Goal: Transaction & Acquisition: Book appointment/travel/reservation

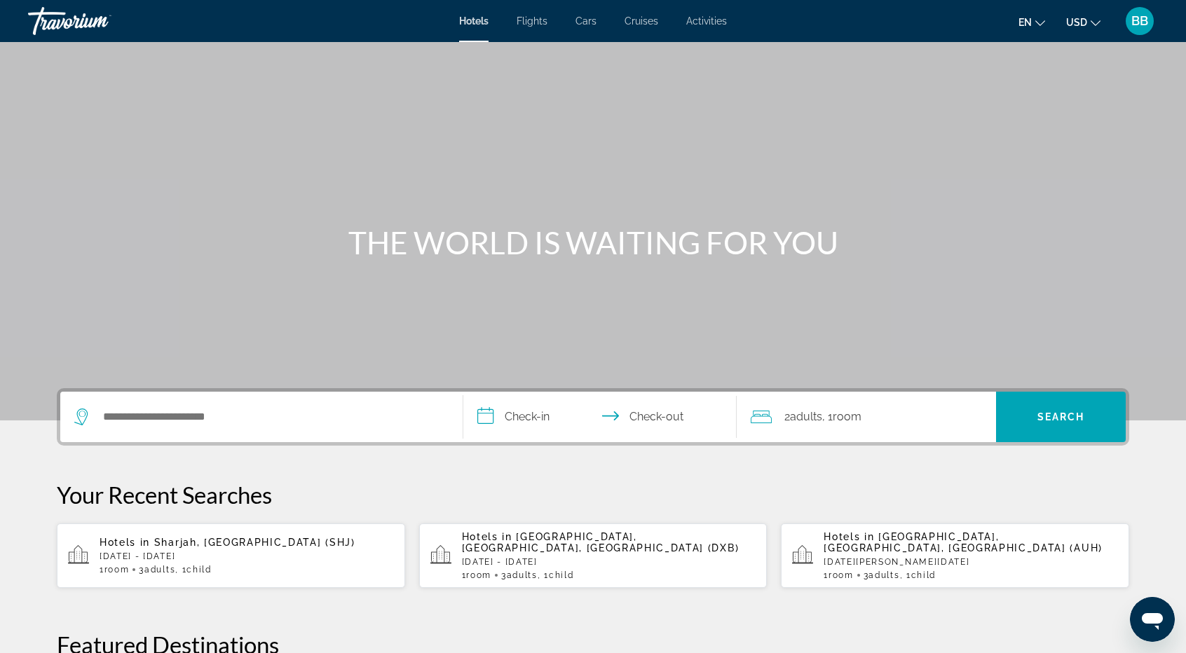
click at [162, 560] on p "[DATE] - [DATE]" at bounding box center [247, 557] width 294 height 10
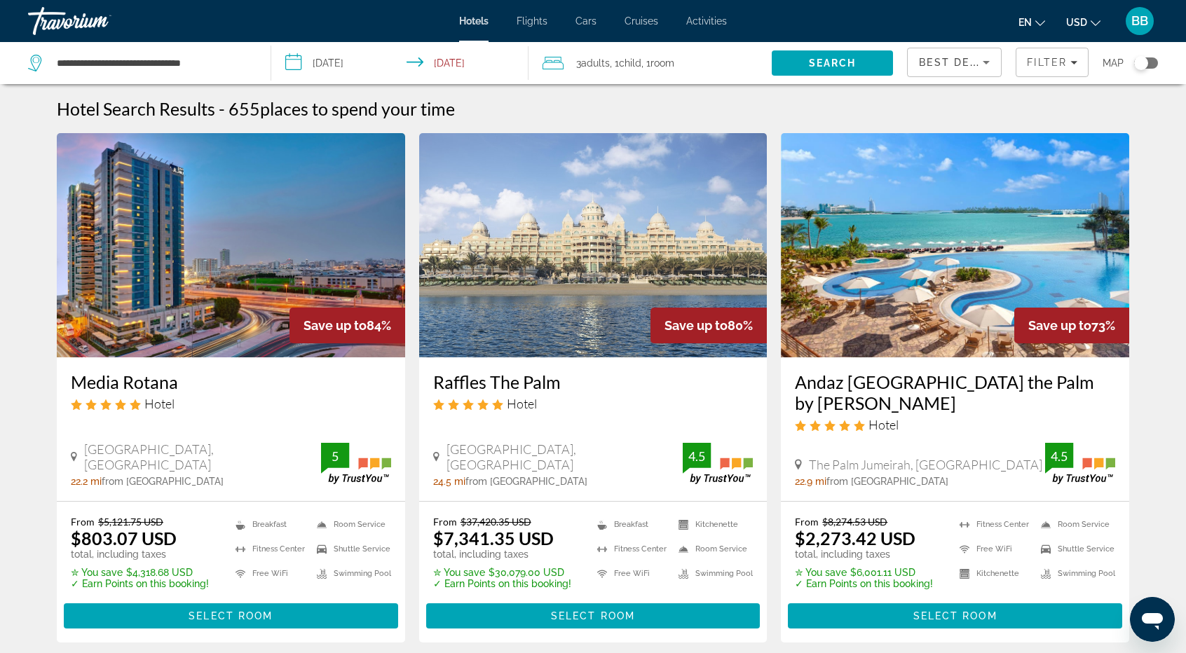
click at [964, 51] on div "Best Deals" at bounding box center [954, 67] width 71 height 39
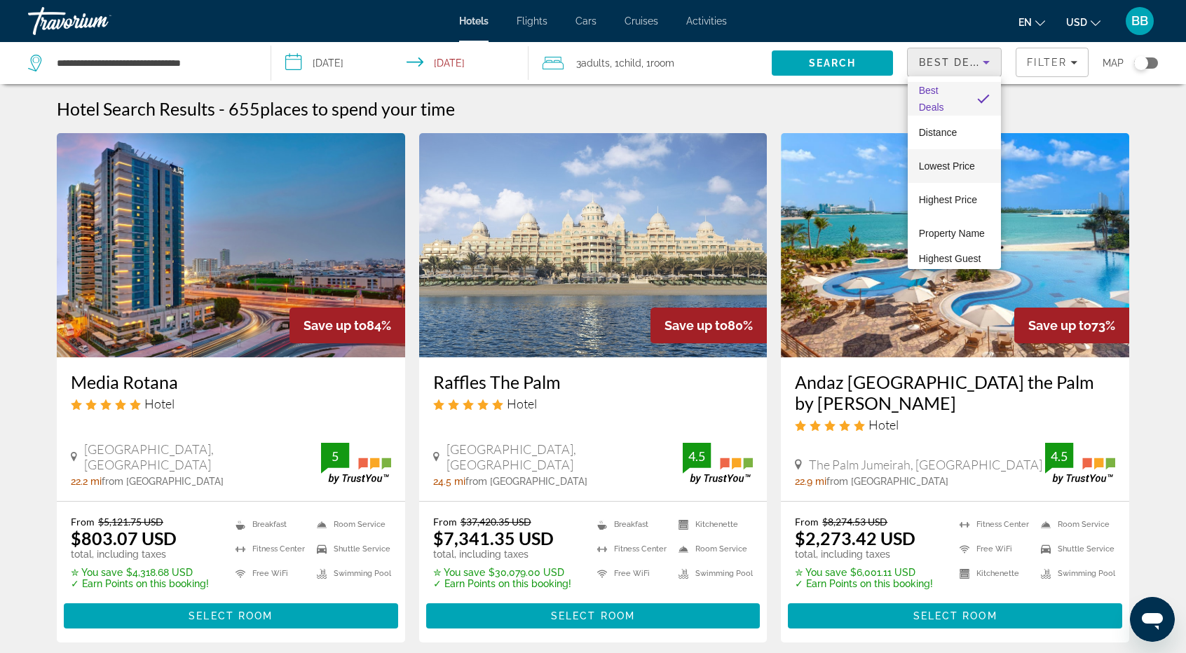
click at [924, 166] on span "Lowest Price" at bounding box center [947, 166] width 56 height 11
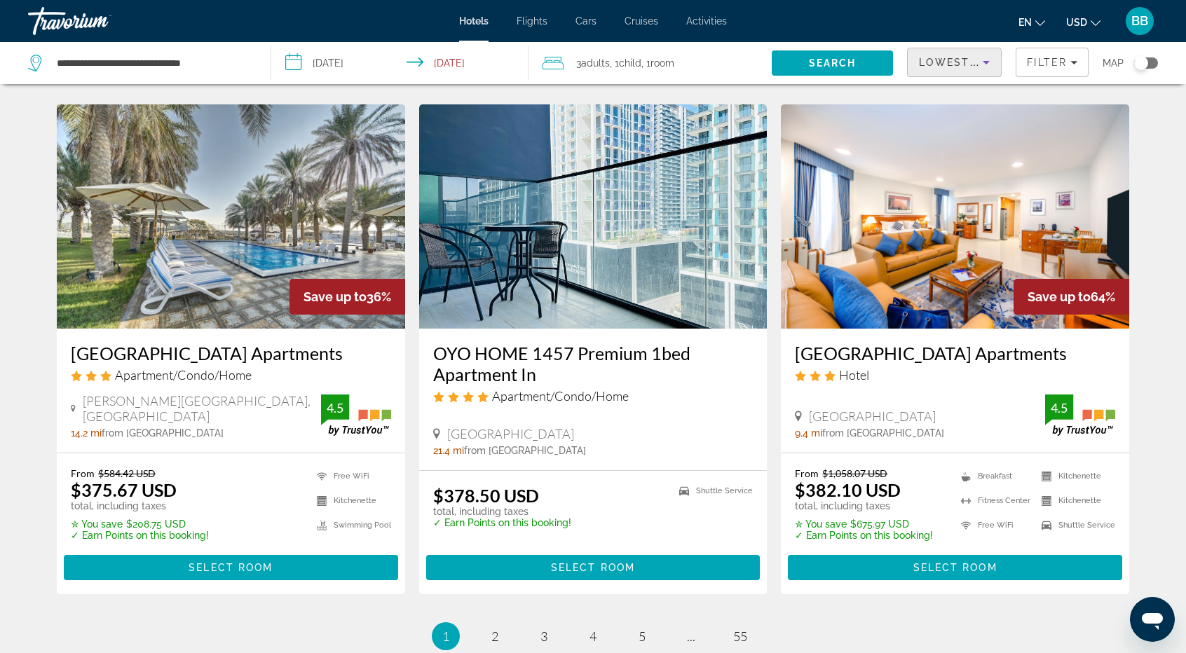
scroll to position [1791, 0]
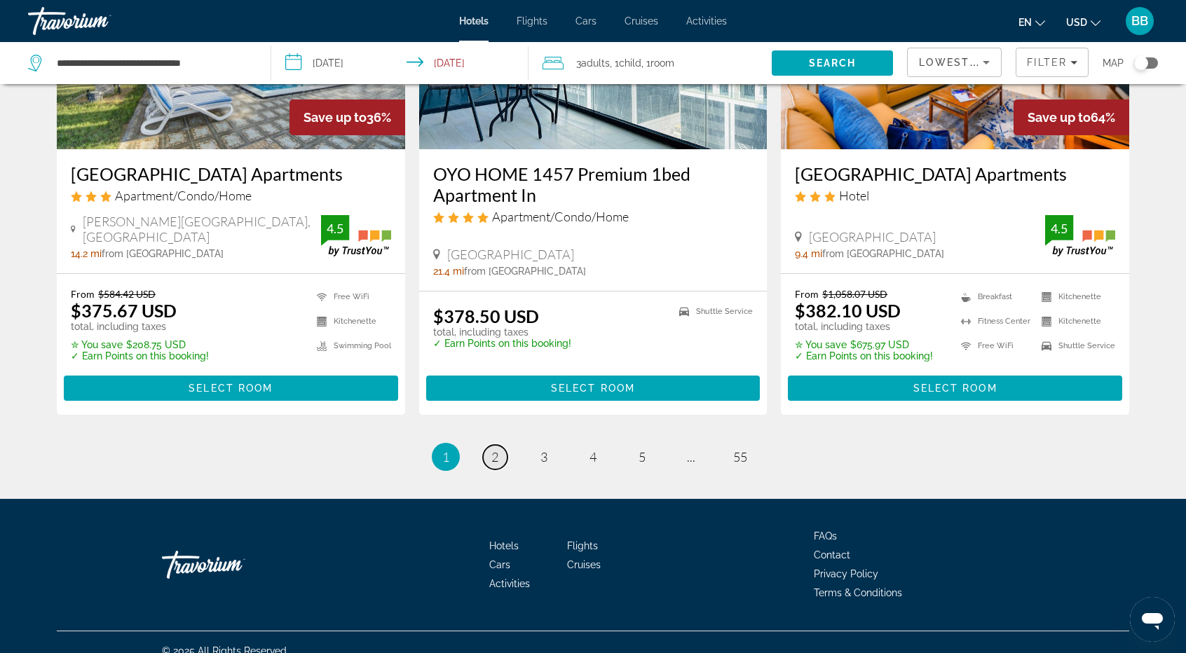
click at [493, 449] on span "2" at bounding box center [494, 456] width 7 height 15
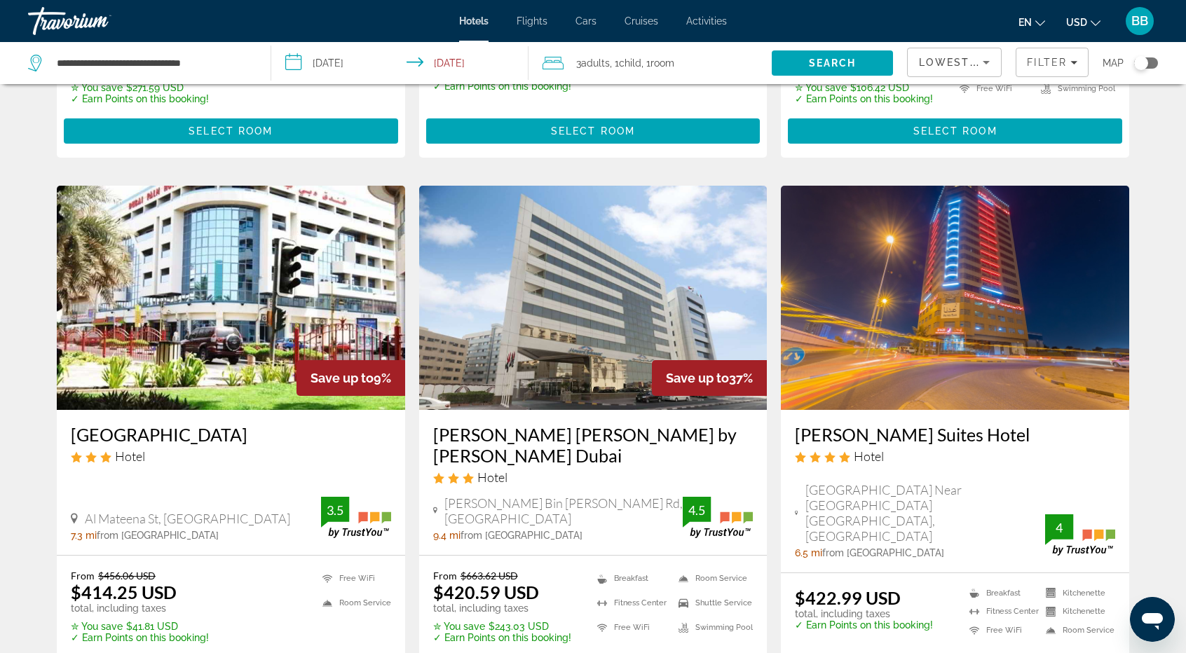
scroll to position [485, 0]
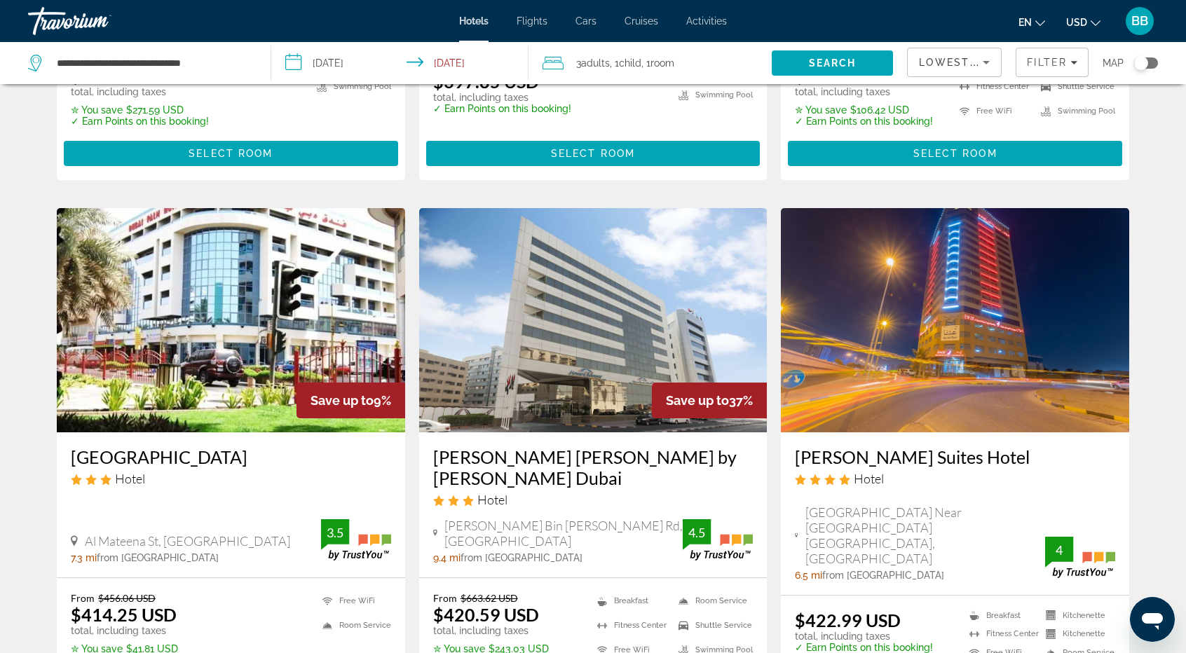
drag, startPoint x: 902, startPoint y: 436, endPoint x: 870, endPoint y: 433, distance: 31.7
click at [870, 446] on h3 "[PERSON_NAME] Suites Hotel" at bounding box center [955, 456] width 320 height 21
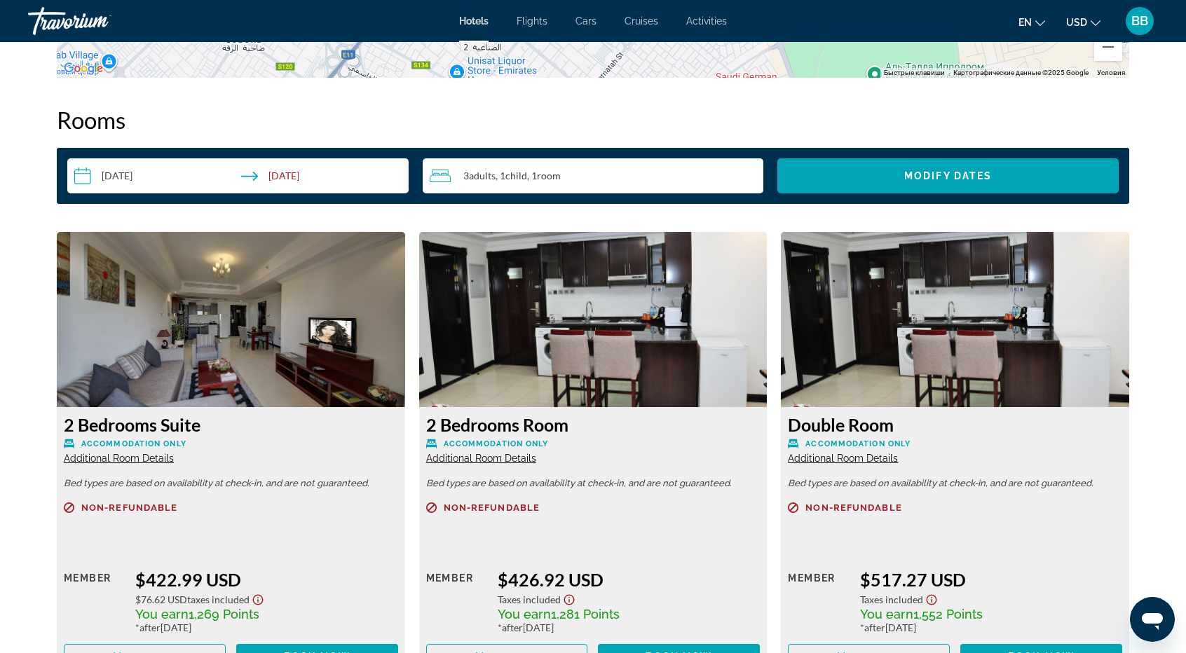
scroll to position [1892, 0]
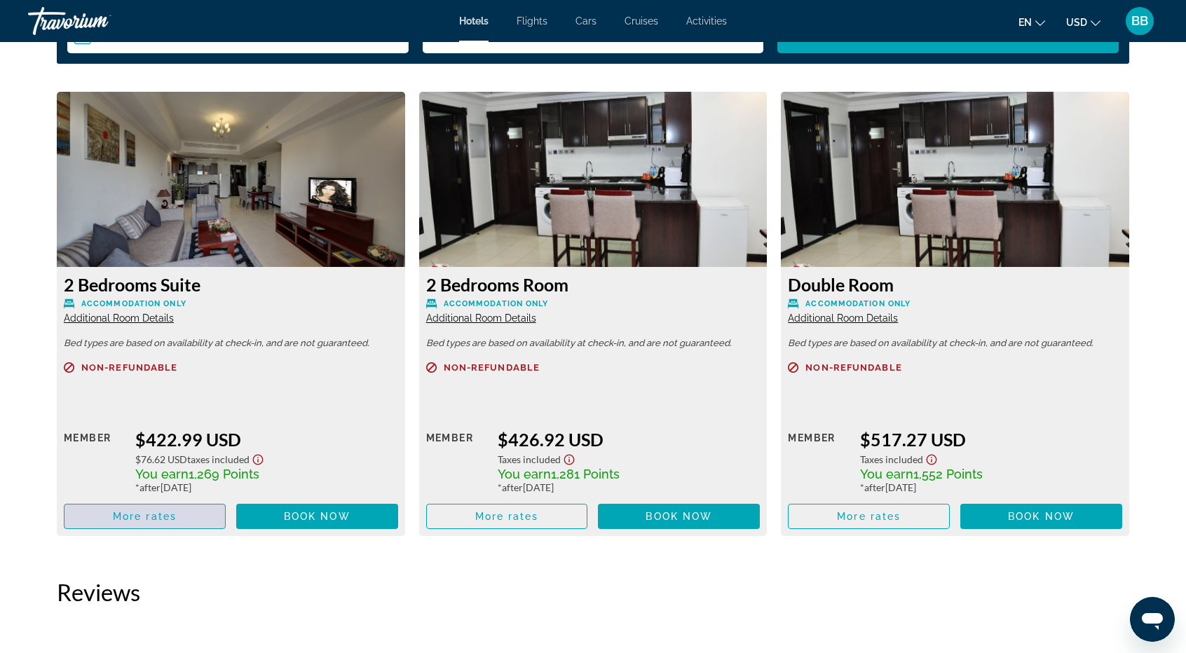
click at [113, 518] on span "More rates" at bounding box center [145, 516] width 64 height 11
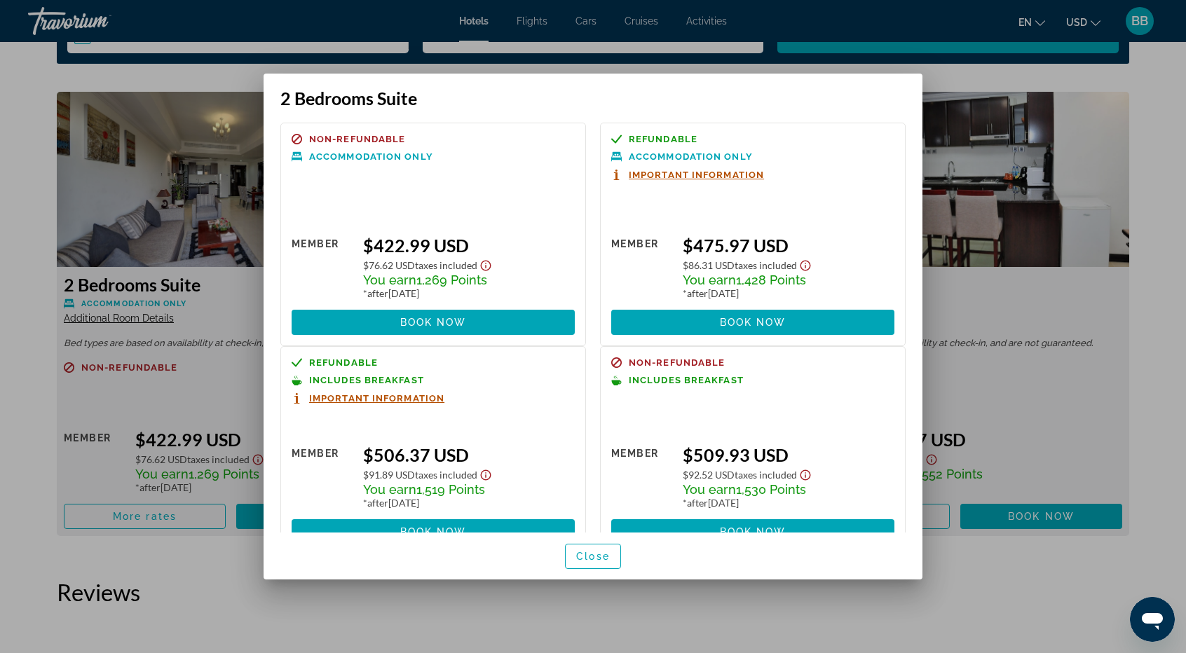
scroll to position [36, 0]
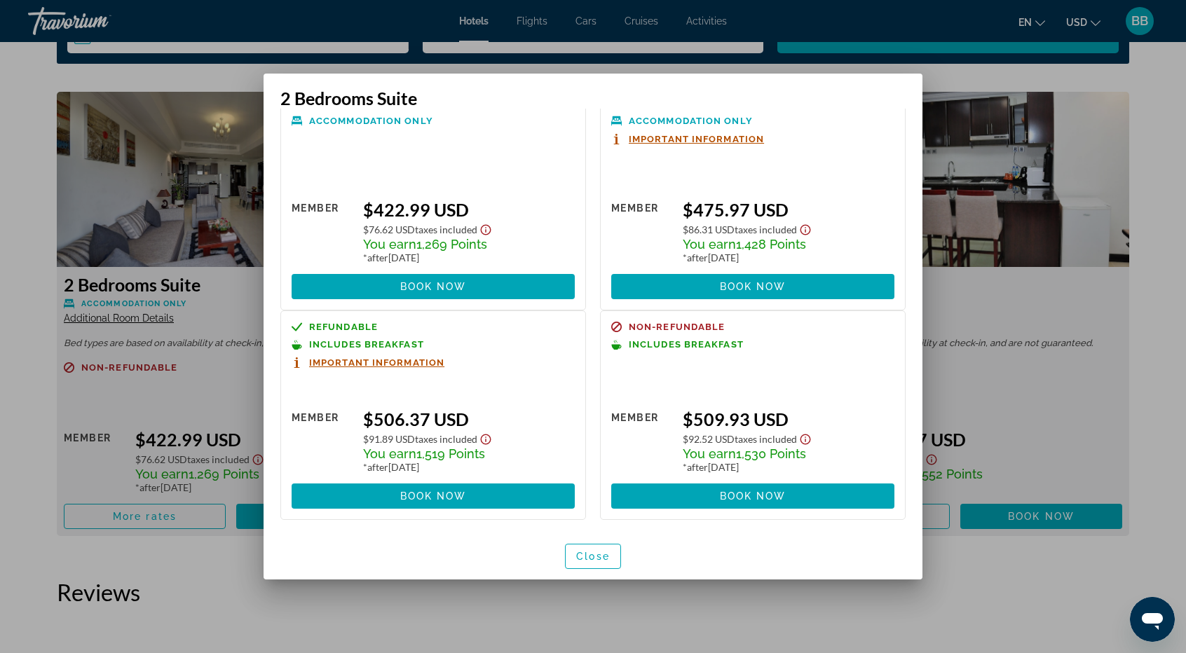
click at [487, 437] on icon "Show Taxes and Fees disclaimer" at bounding box center [486, 439] width 11 height 11
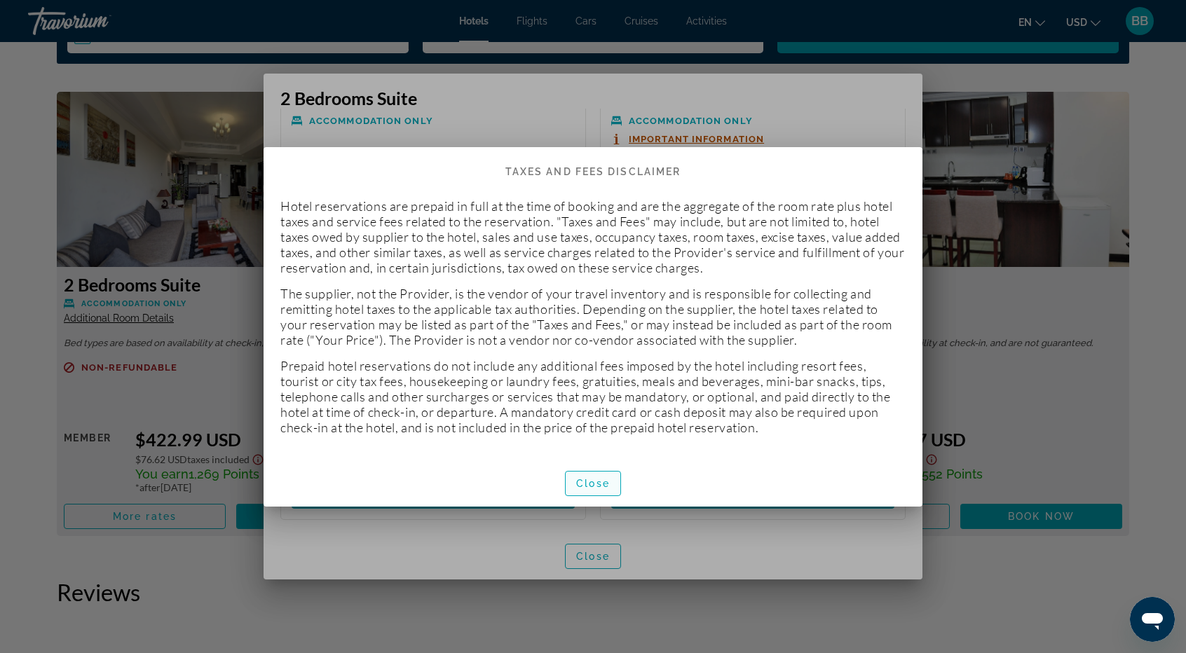
click at [600, 485] on span "Close" at bounding box center [593, 483] width 34 height 11
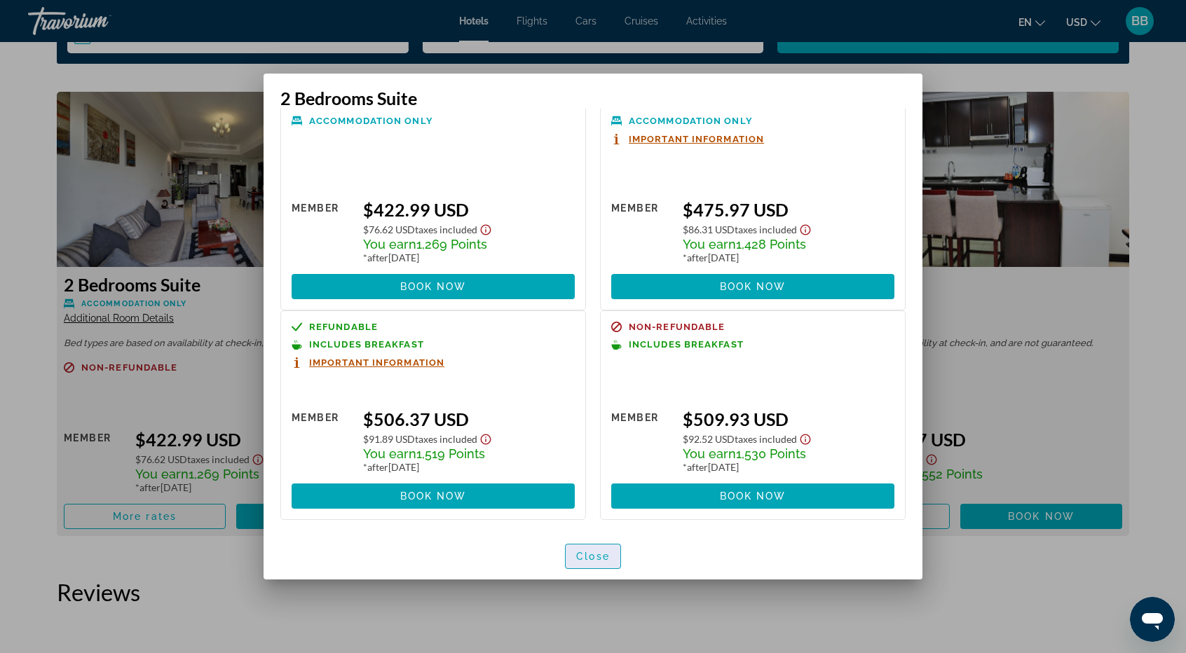
click at [591, 563] on span "button" at bounding box center [593, 557] width 55 height 34
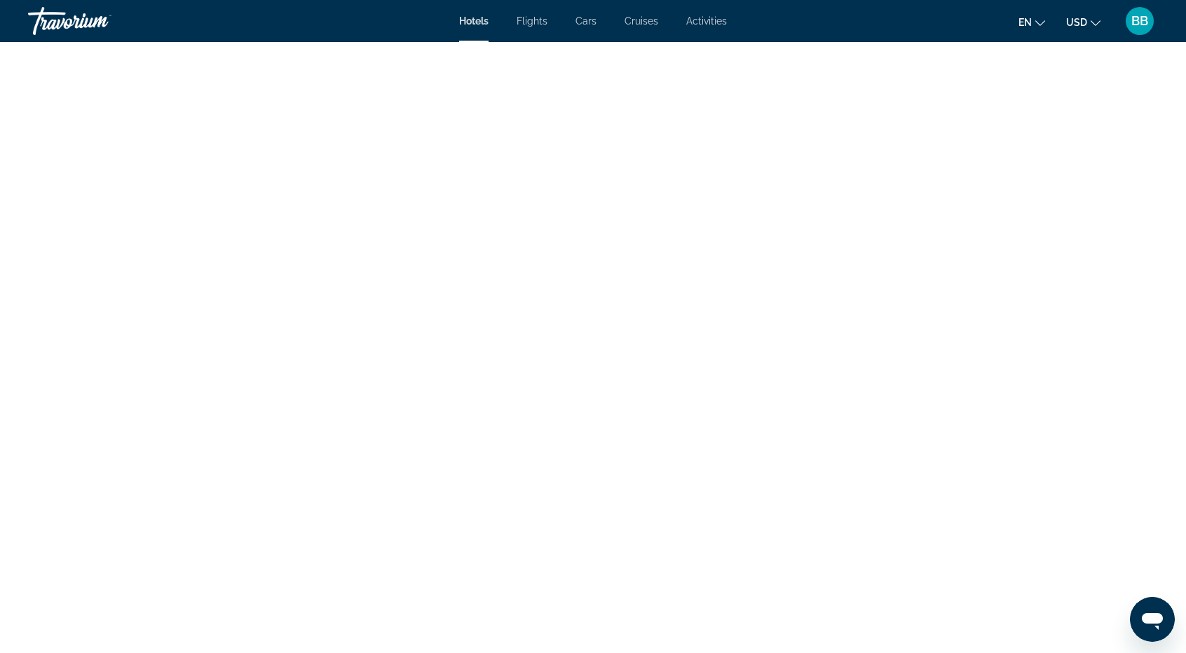
scroll to position [2523, 0]
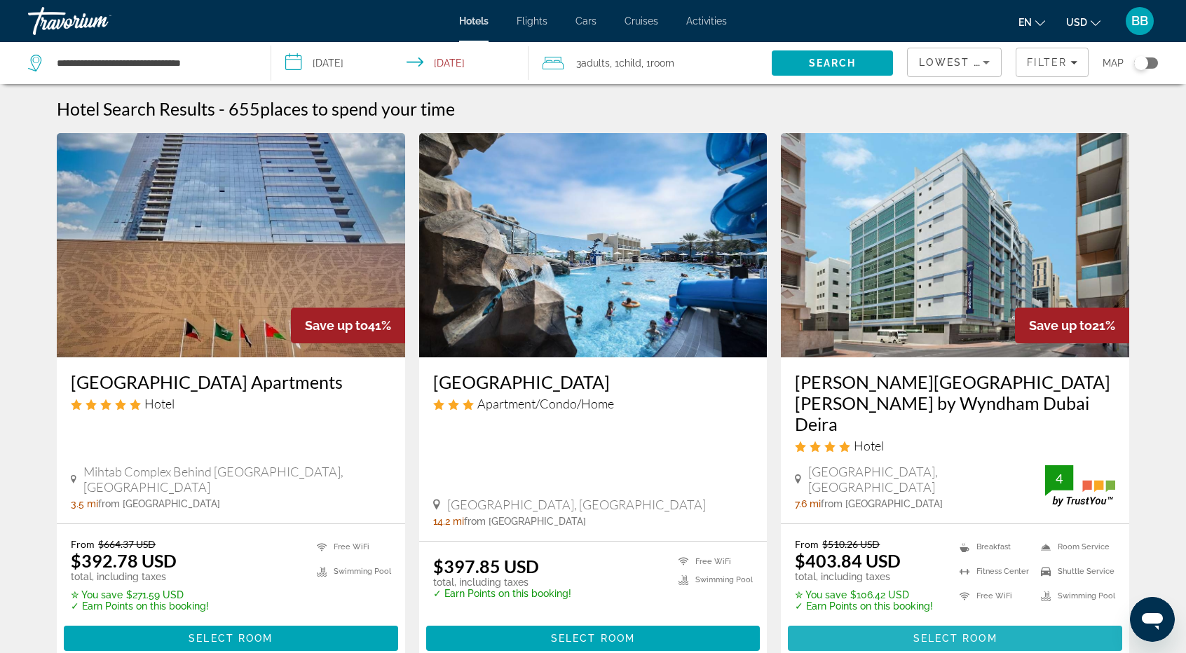
click at [927, 633] on span "Select Room" at bounding box center [955, 638] width 84 height 11
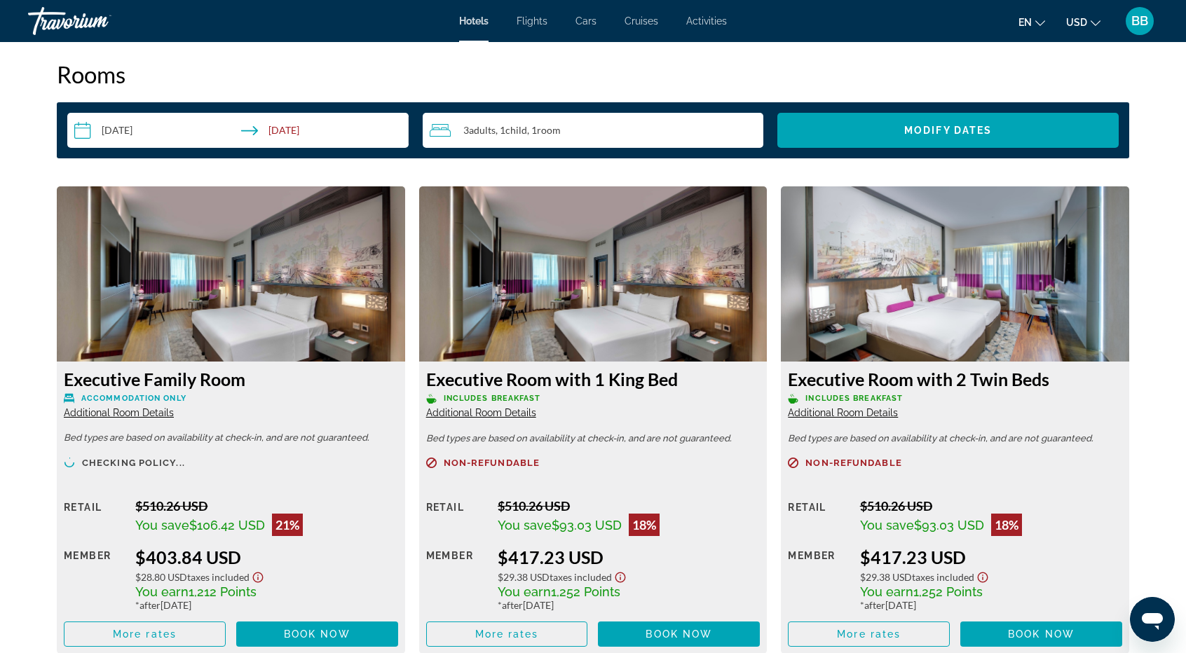
scroll to position [1892, 0]
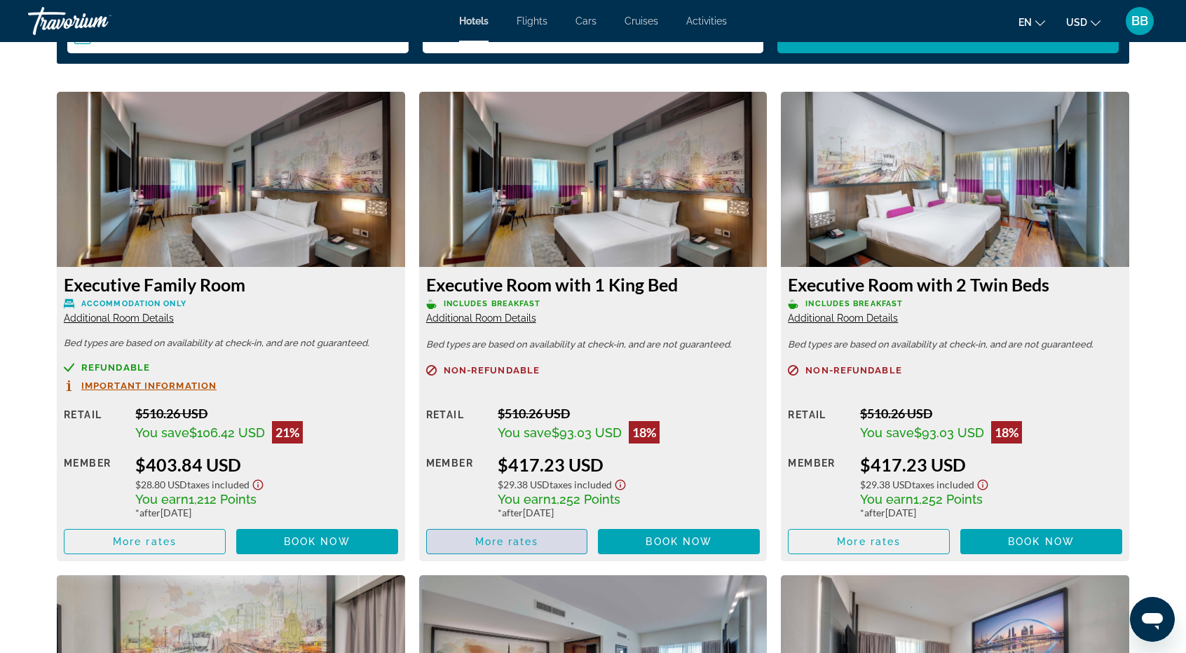
click at [554, 538] on span "Main content" at bounding box center [507, 542] width 161 height 34
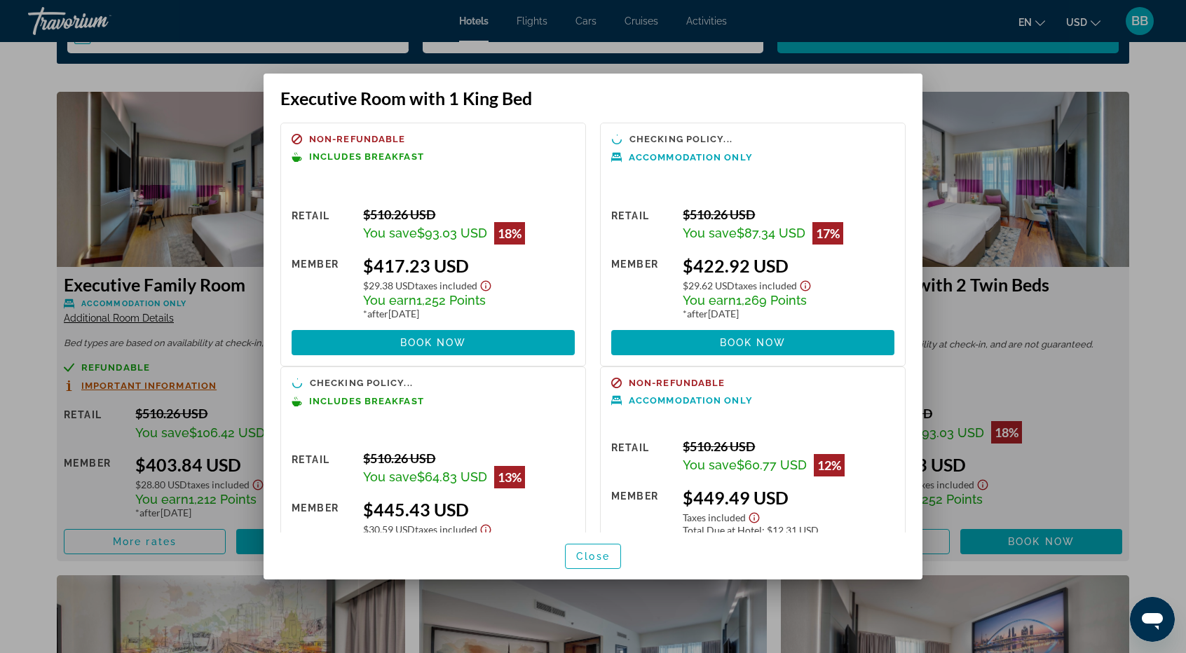
scroll to position [0, 0]
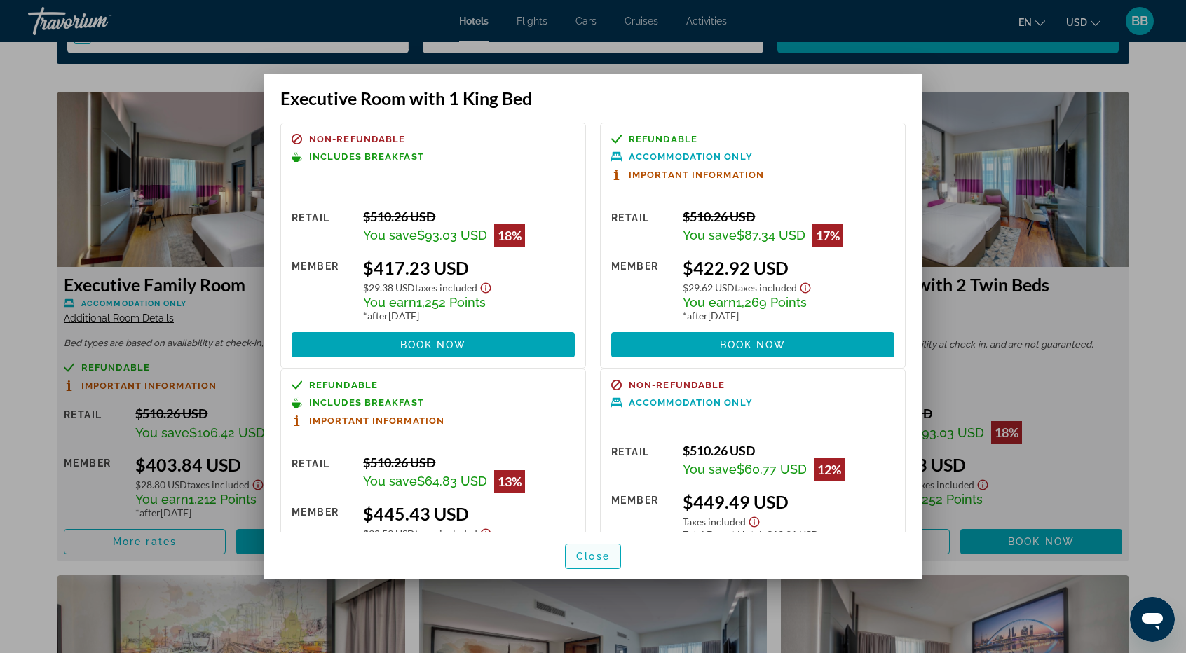
click at [580, 556] on span "Close" at bounding box center [593, 556] width 34 height 11
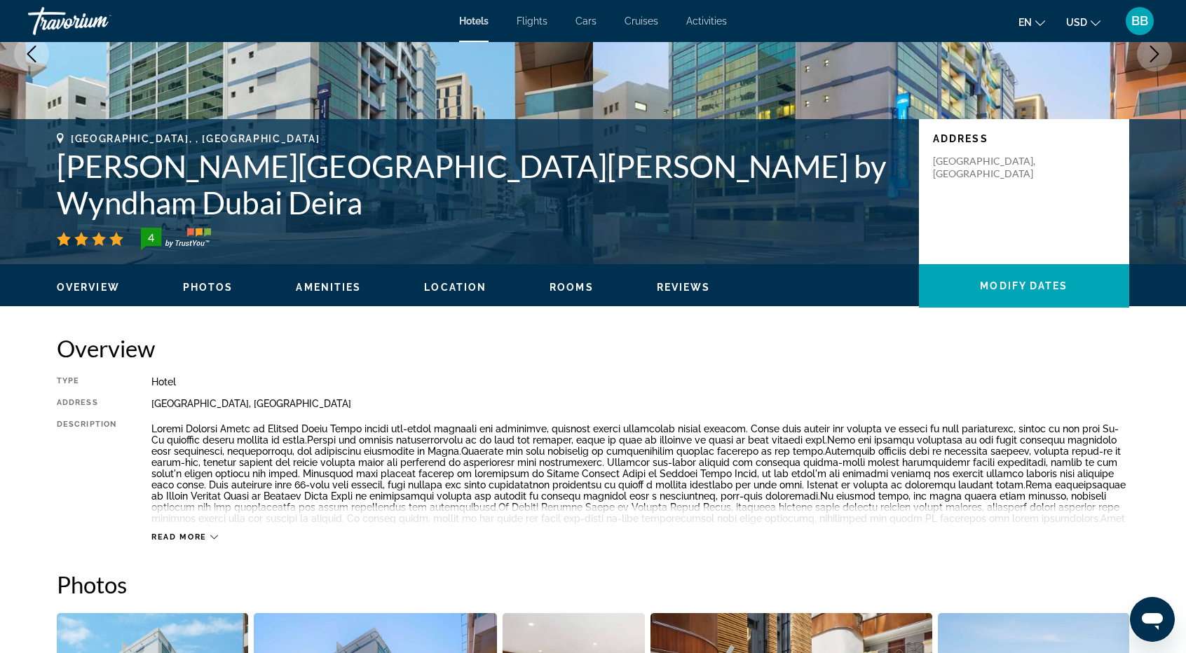
scroll to position [139, 0]
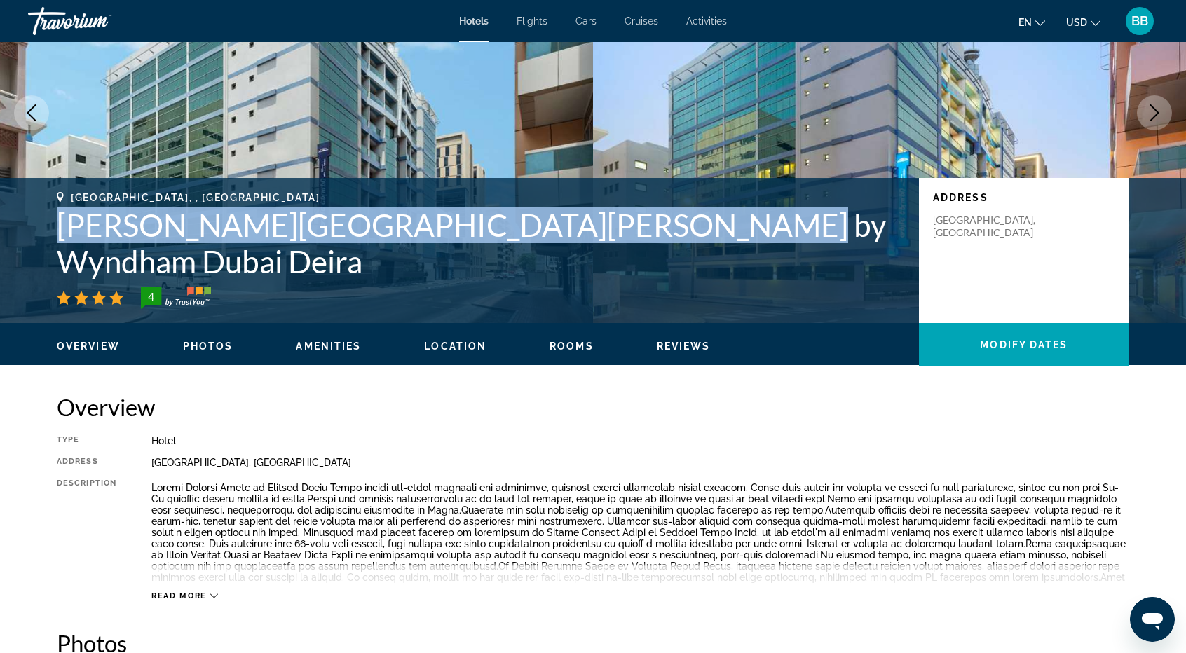
drag, startPoint x: 46, startPoint y: 256, endPoint x: 718, endPoint y: 266, distance: 671.5
click at [718, 266] on div "[GEOGRAPHIC_DATA], , [GEOGRAPHIC_DATA] [PERSON_NAME][GEOGRAPHIC_DATA][PERSON_NA…" at bounding box center [593, 250] width 1128 height 117
copy h1 "[PERSON_NAME][GEOGRAPHIC_DATA][PERSON_NAME] by Wyndham Dubai Deira"
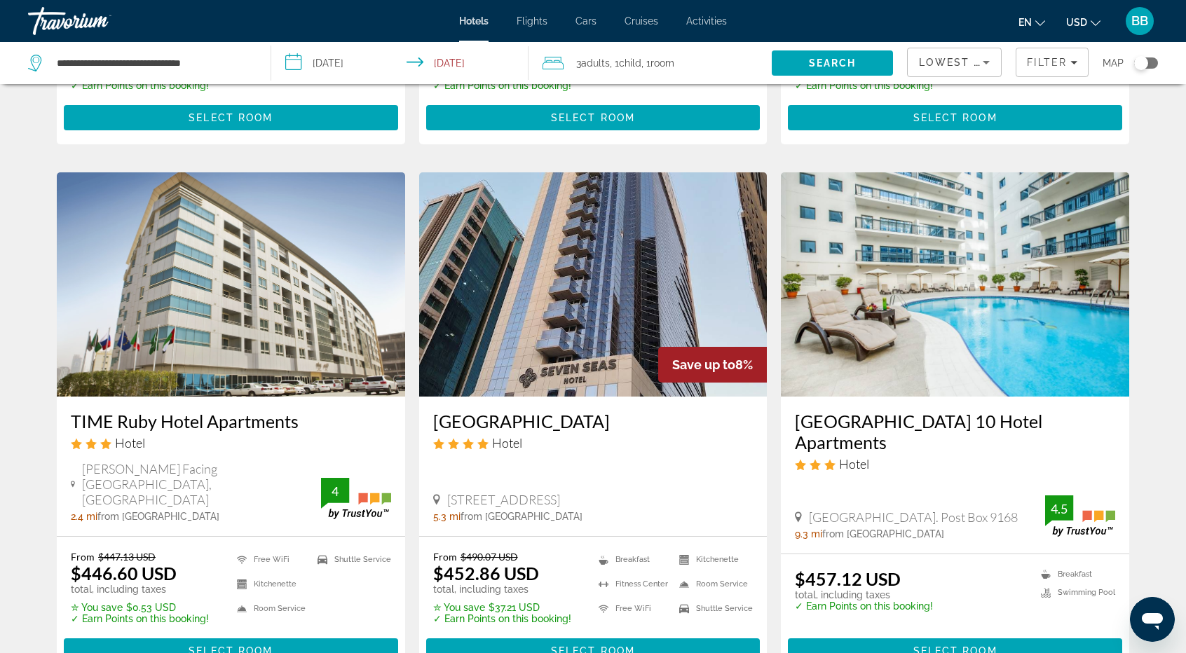
scroll to position [1682, 0]
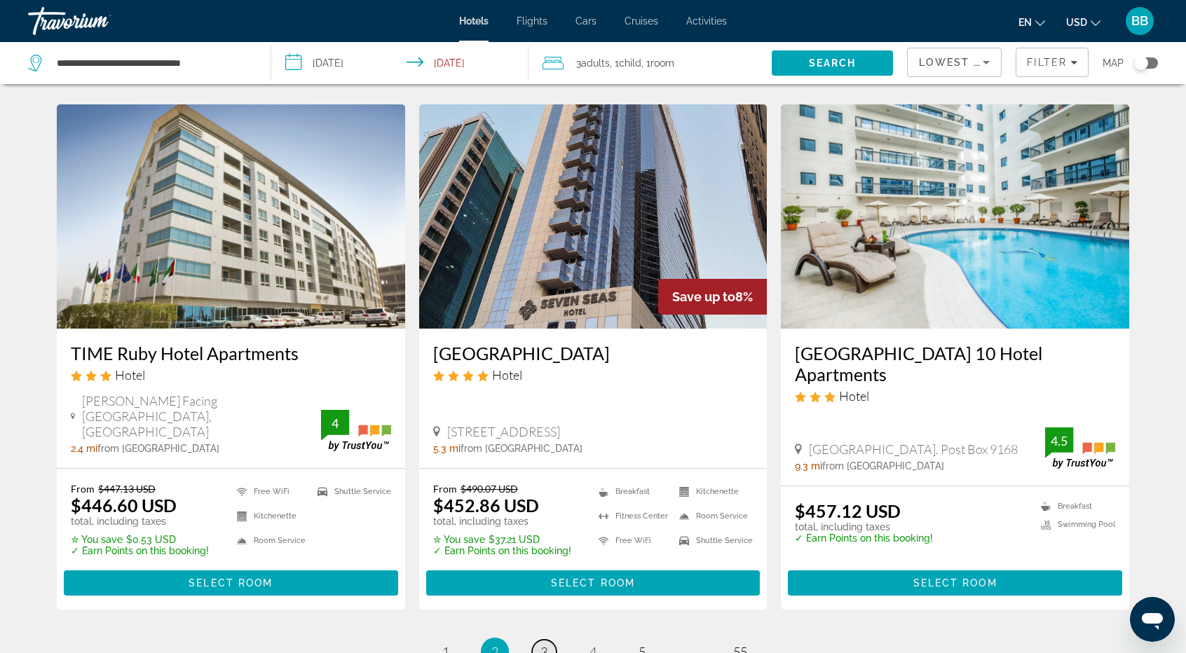
click at [541, 644] on span "3" at bounding box center [543, 651] width 7 height 15
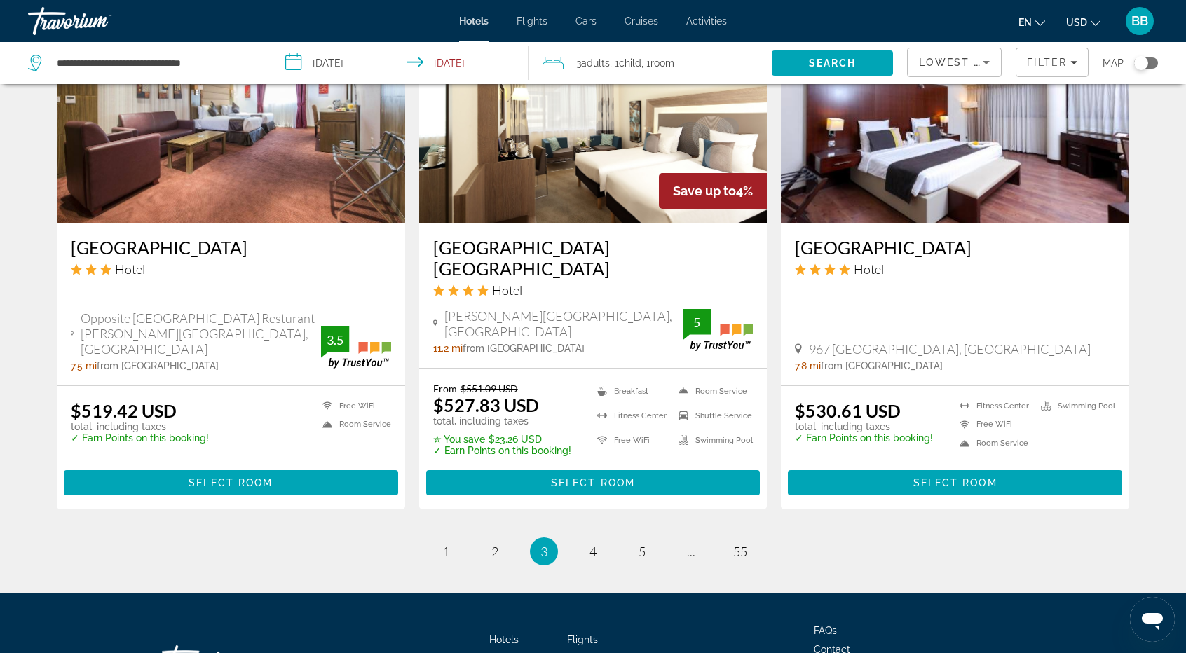
scroll to position [1762, 0]
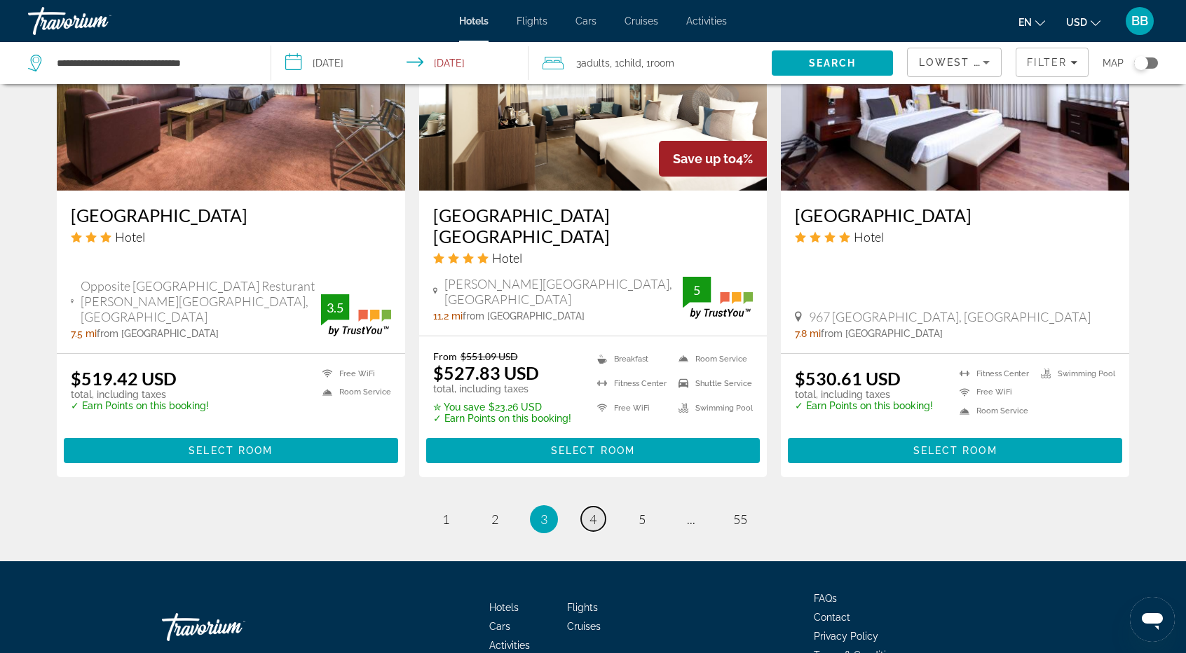
click at [588, 507] on link "page 4" at bounding box center [593, 519] width 25 height 25
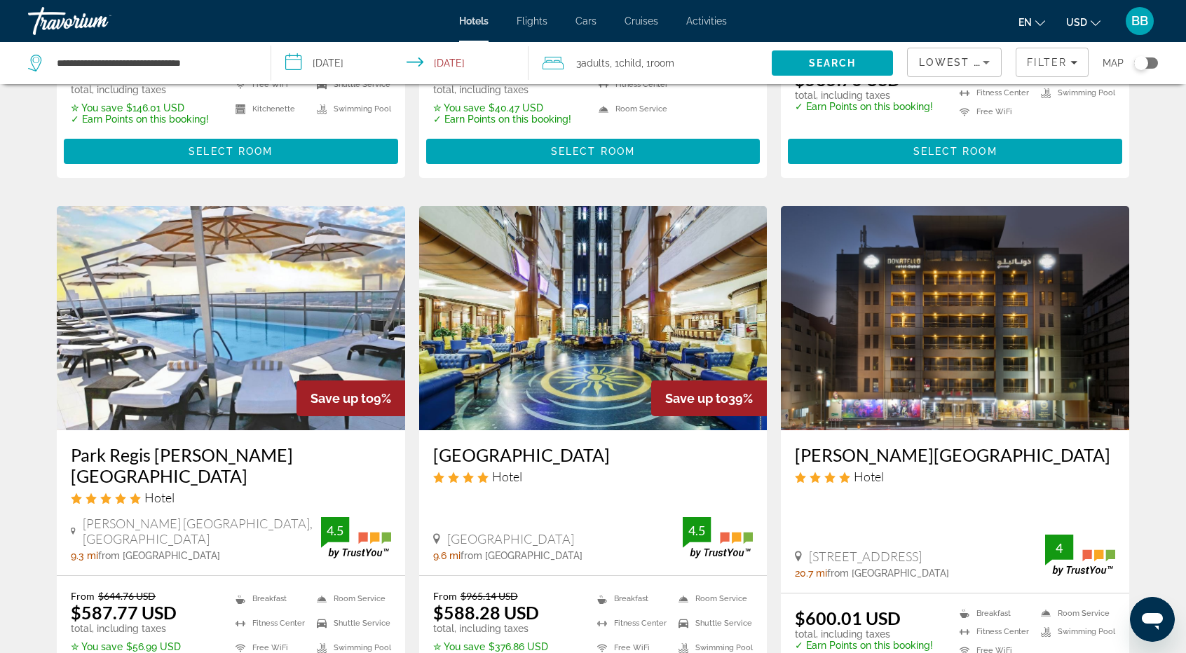
scroll to position [1796, 0]
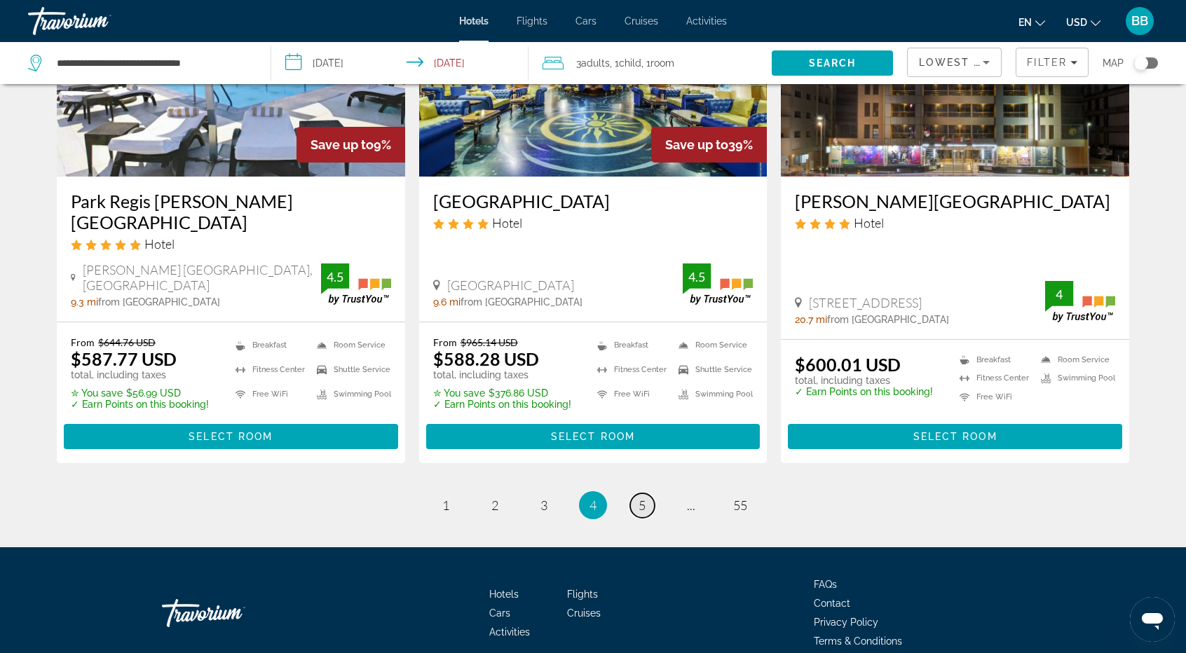
click at [642, 498] on span "5" at bounding box center [641, 505] width 7 height 15
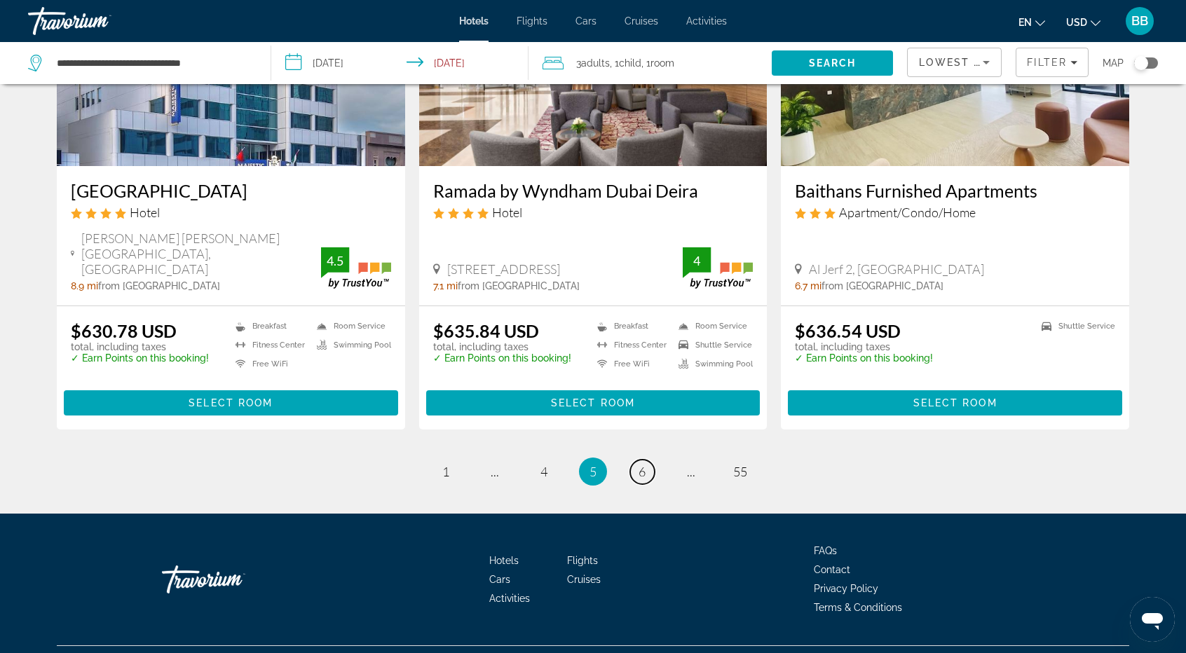
scroll to position [1752, 0]
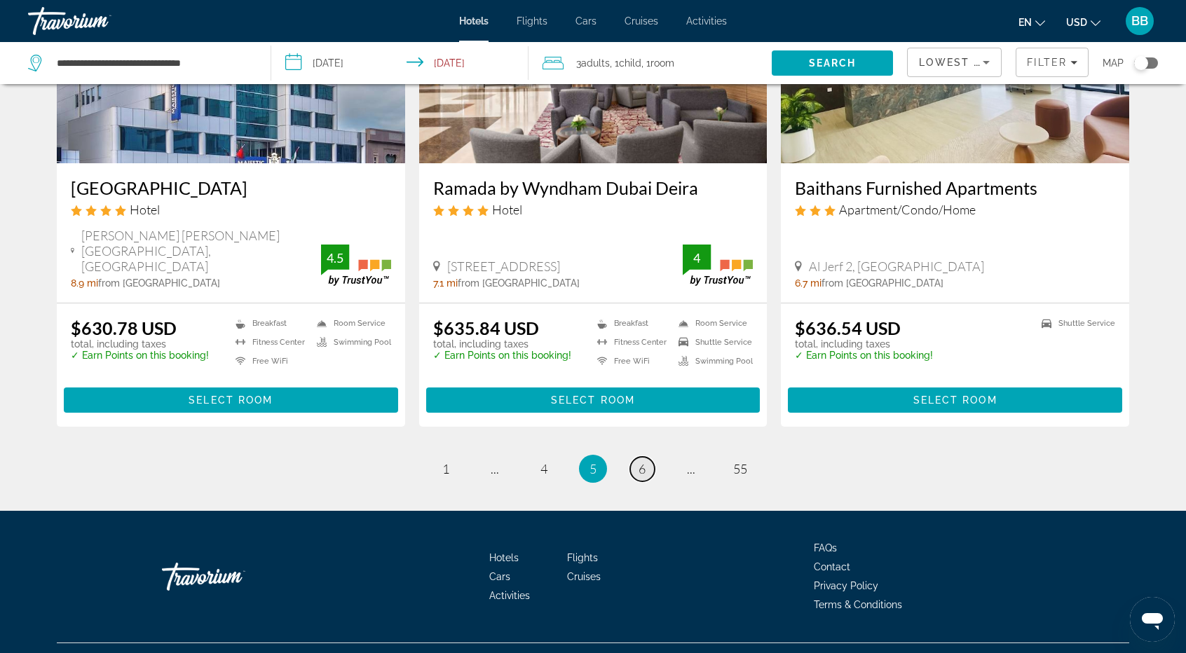
click at [646, 457] on link "page 6" at bounding box center [642, 469] width 25 height 25
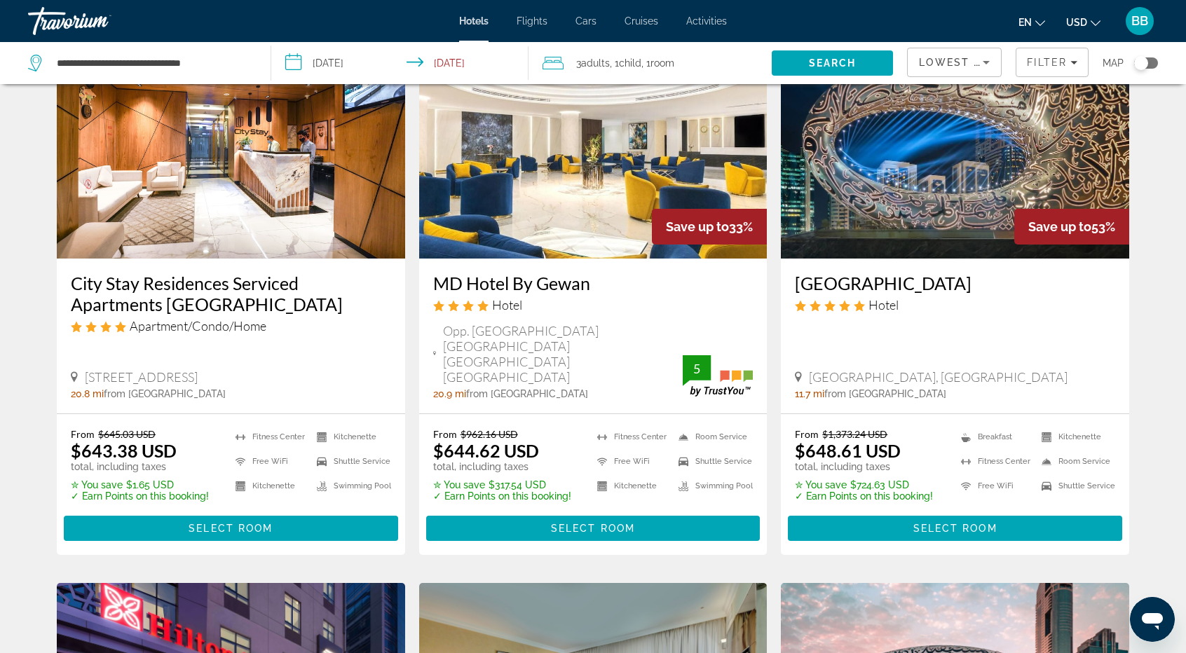
scroll to position [631, 0]
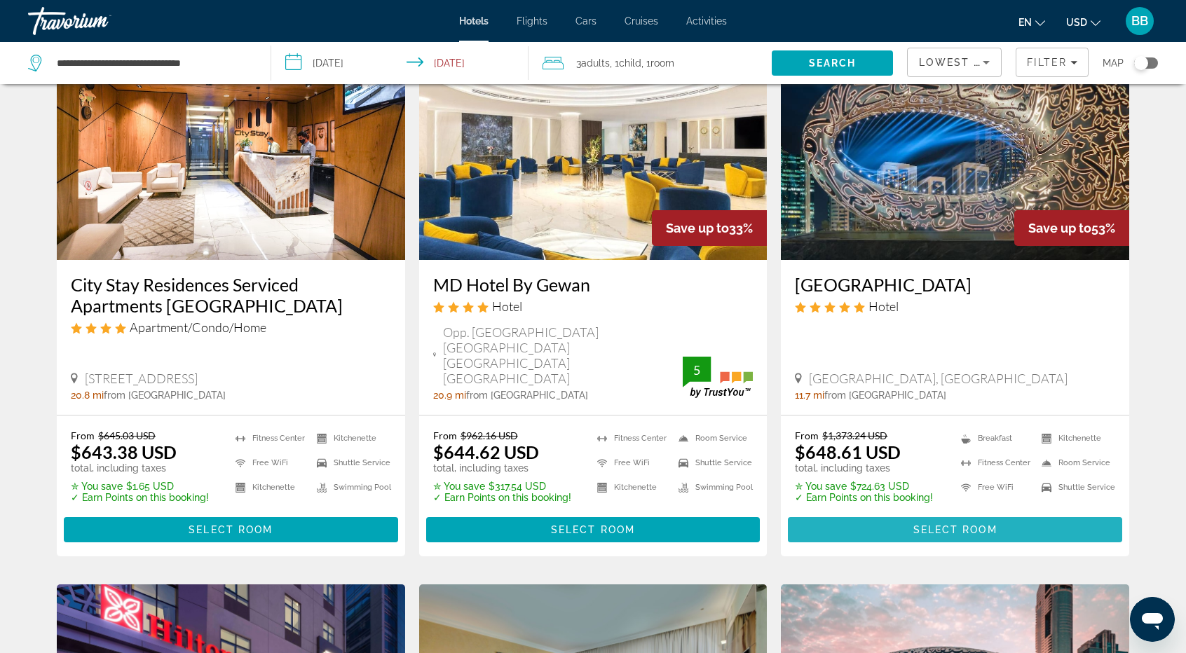
click at [921, 524] on span "Select Room" at bounding box center [955, 529] width 84 height 11
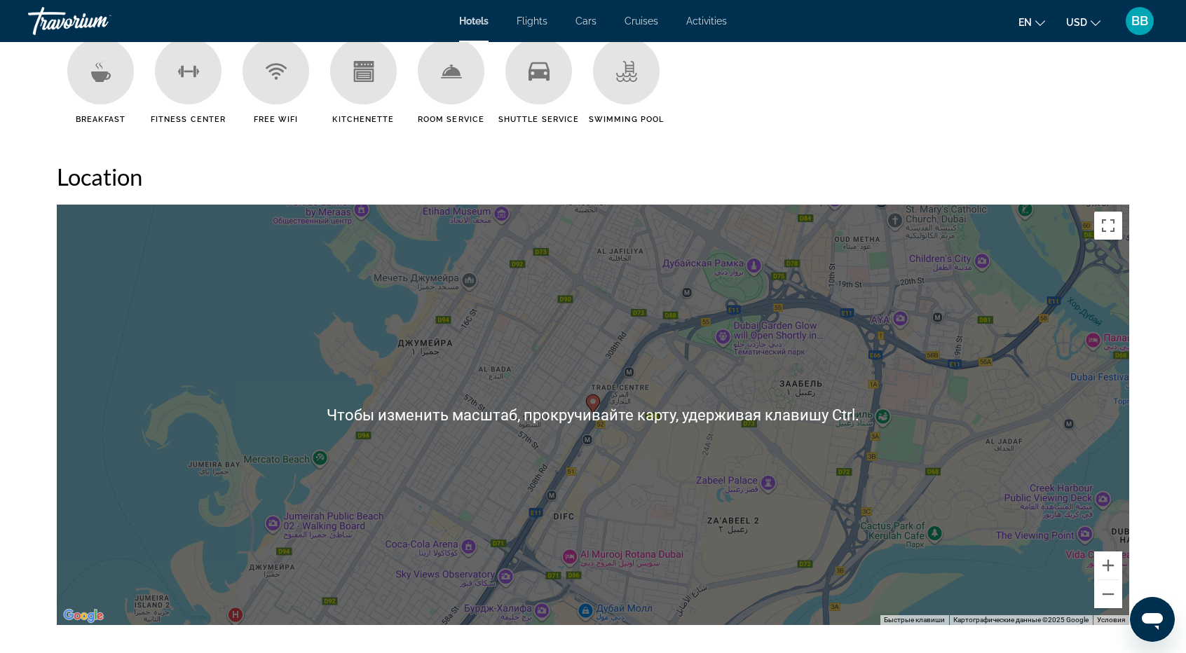
scroll to position [1191, 0]
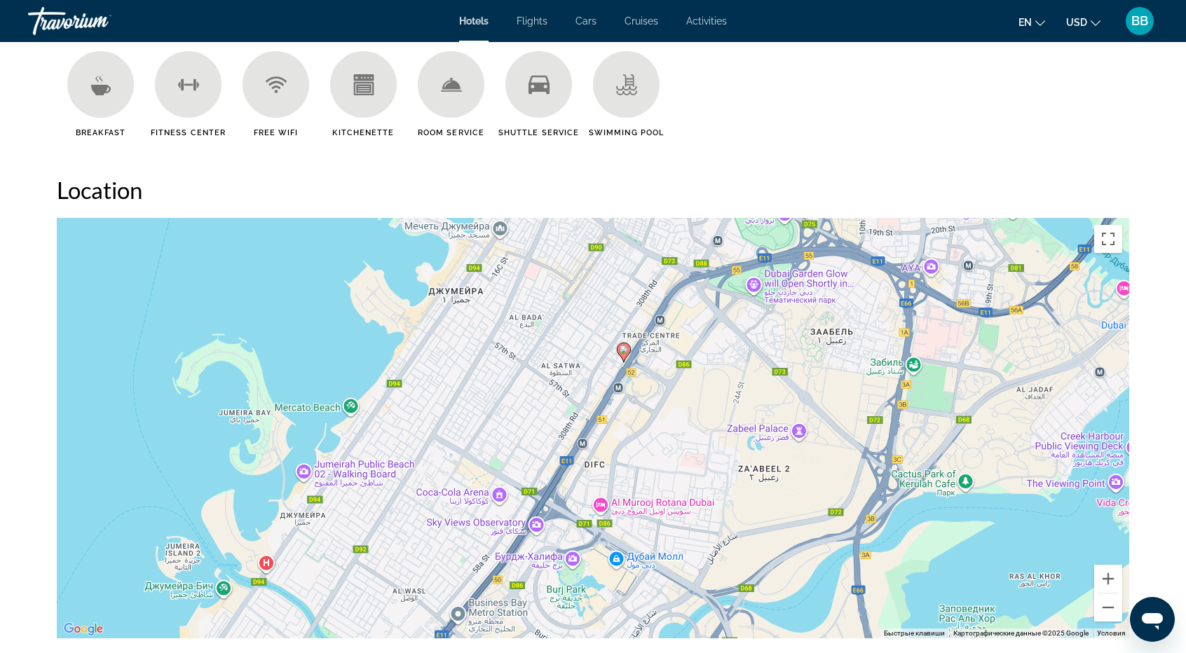
drag, startPoint x: 747, startPoint y: 414, endPoint x: 778, endPoint y: 353, distance: 68.3
click at [778, 353] on div "Чтобы активировать перетаскивание с помощью клавиатуры, нажмите Alt + Ввод. Пос…" at bounding box center [593, 428] width 1072 height 421
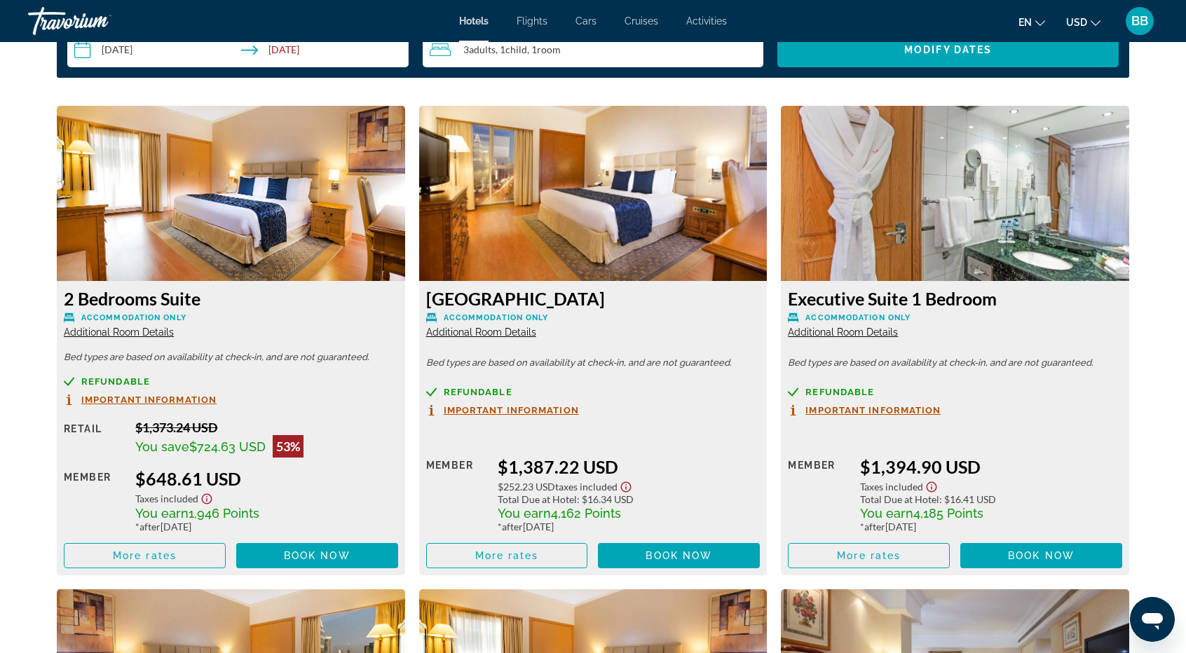
scroll to position [1892, 0]
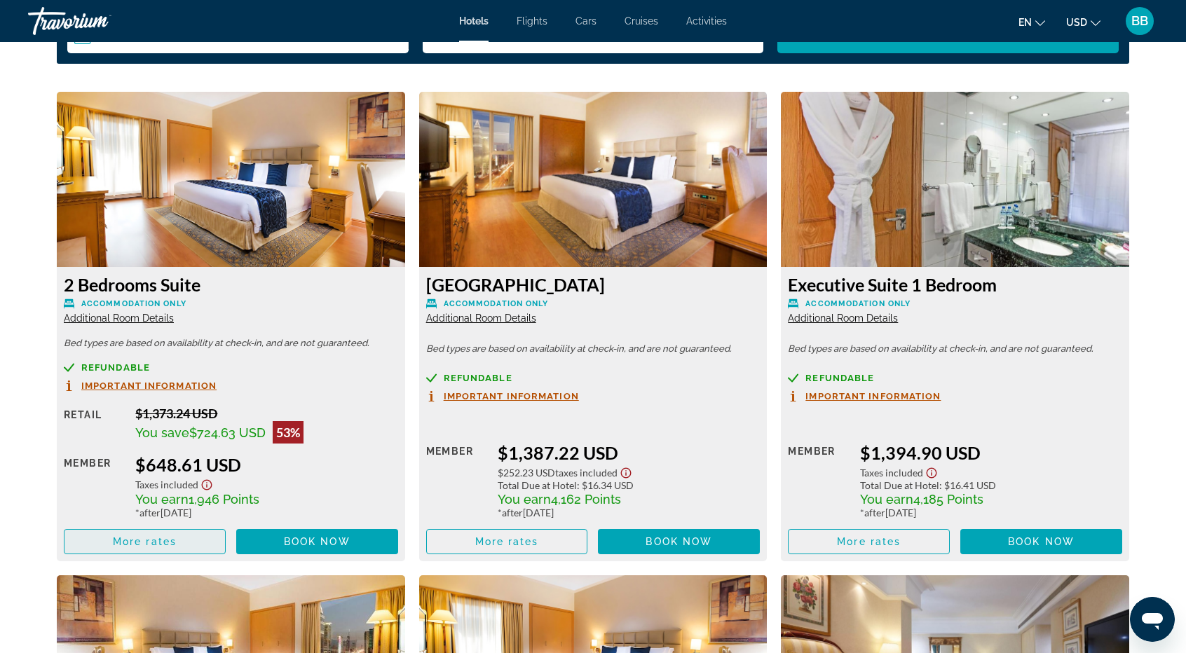
click at [111, 543] on span "Main content" at bounding box center [144, 542] width 161 height 34
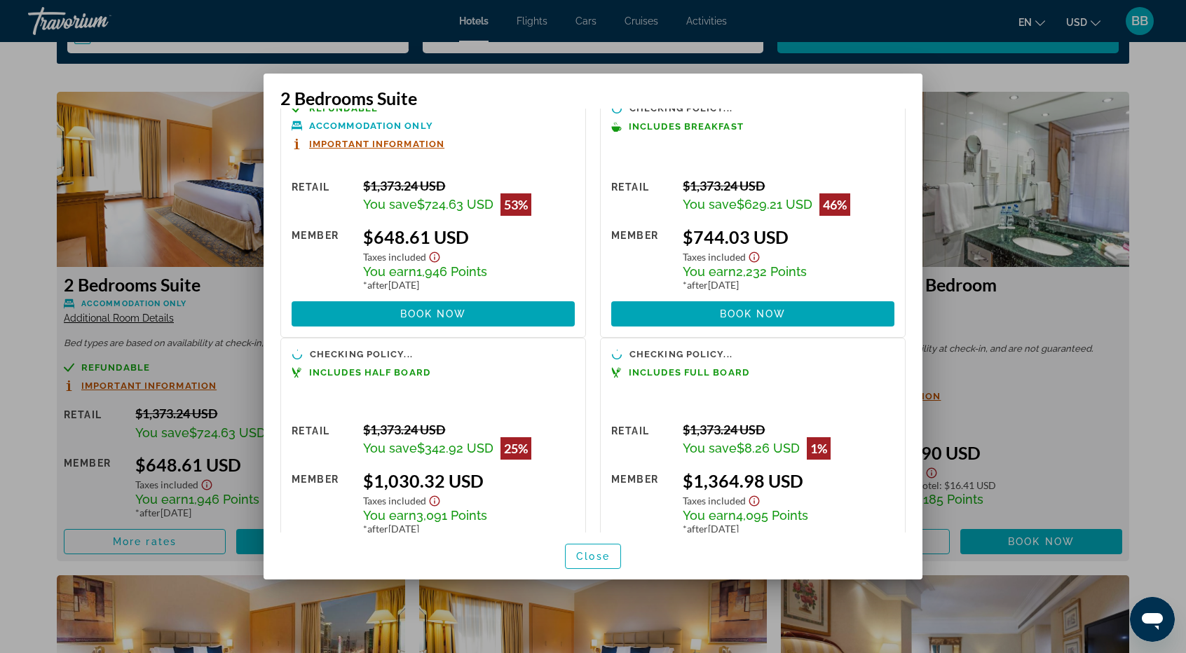
scroll to position [0, 0]
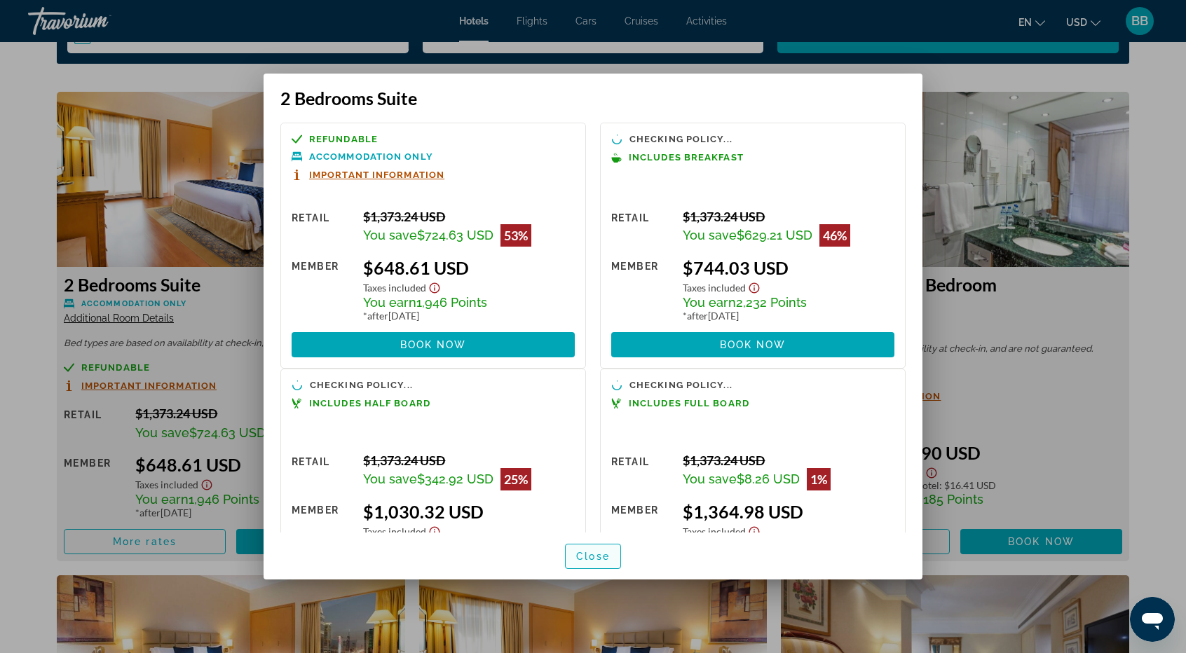
click at [608, 559] on span "Close" at bounding box center [593, 556] width 34 height 11
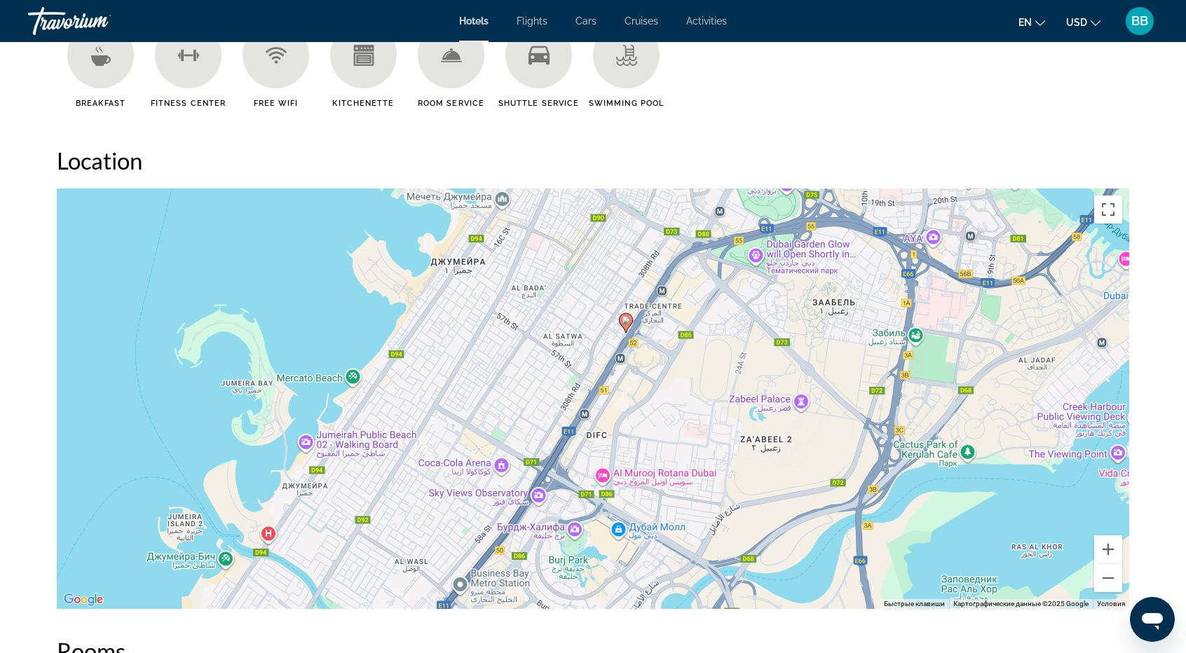
scroll to position [1051, 0]
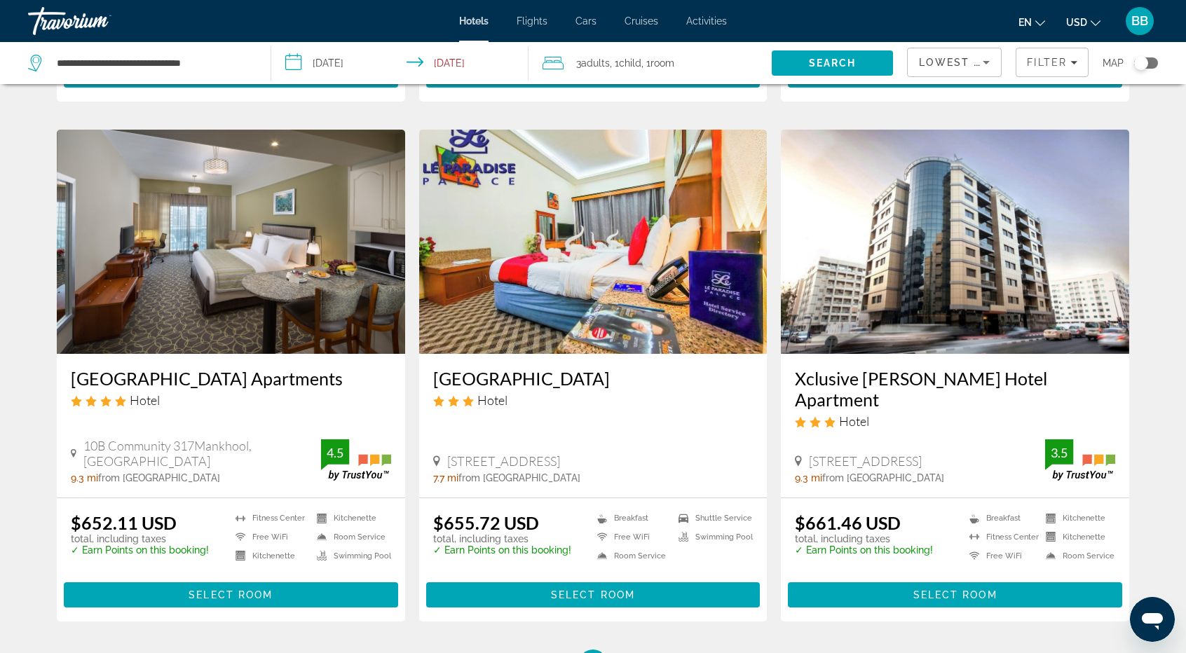
scroll to position [1612, 0]
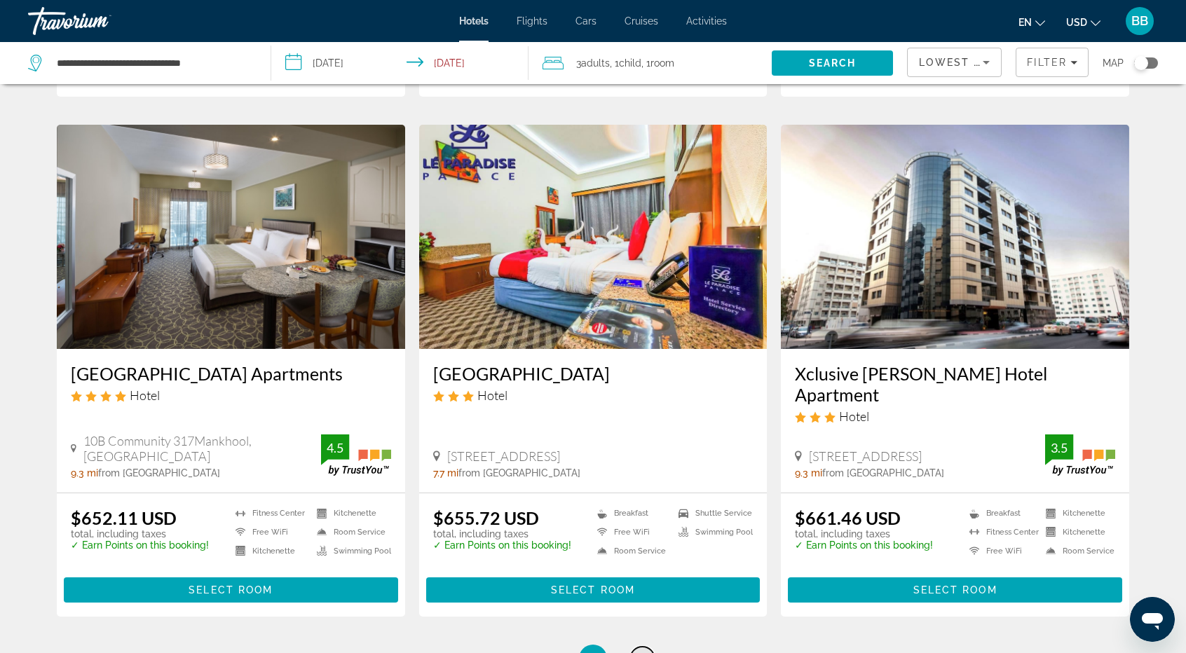
click at [644, 651] on span "7" at bounding box center [641, 658] width 7 height 15
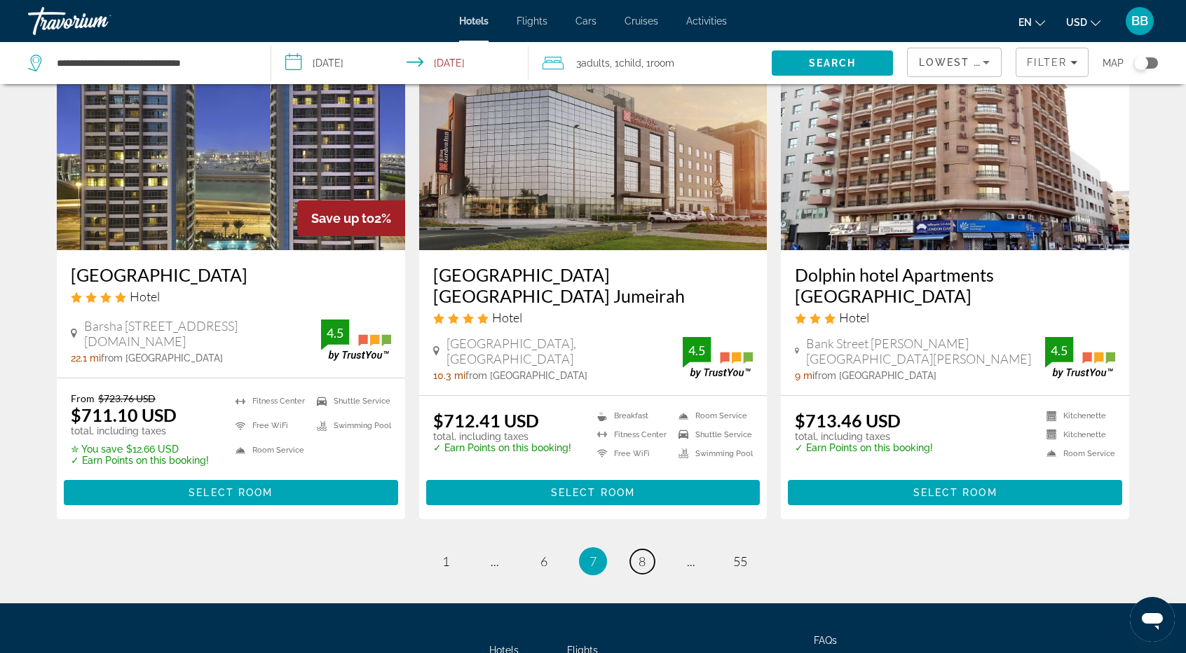
scroll to position [1752, 0]
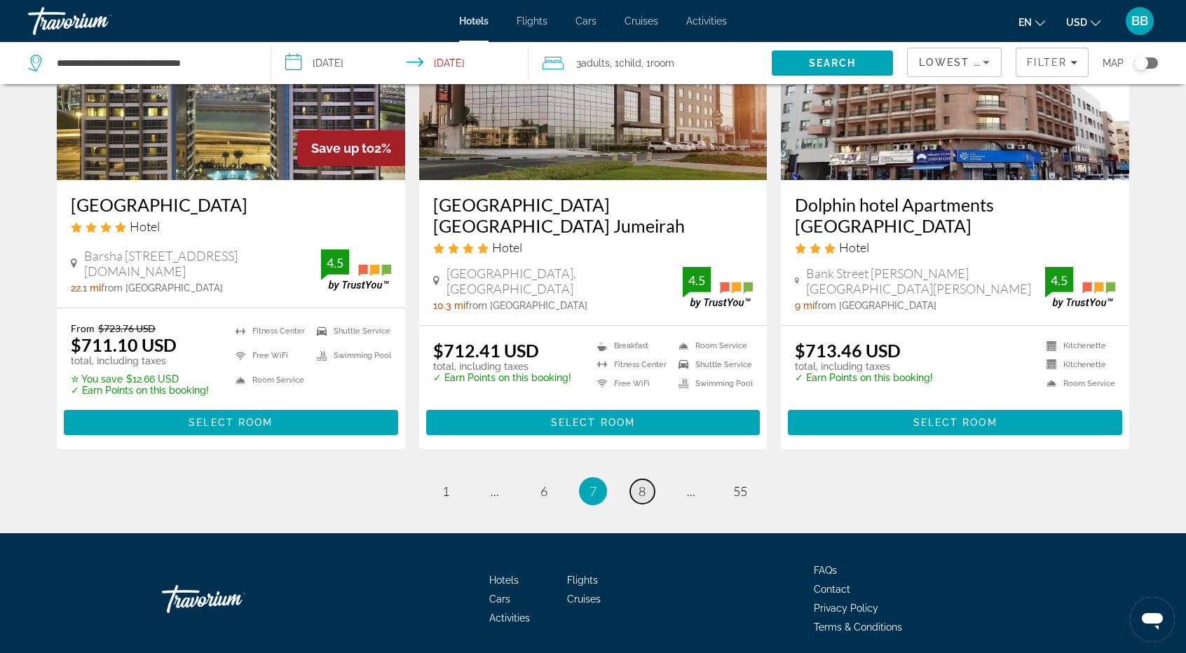
click at [636, 479] on link "page 8" at bounding box center [642, 491] width 25 height 25
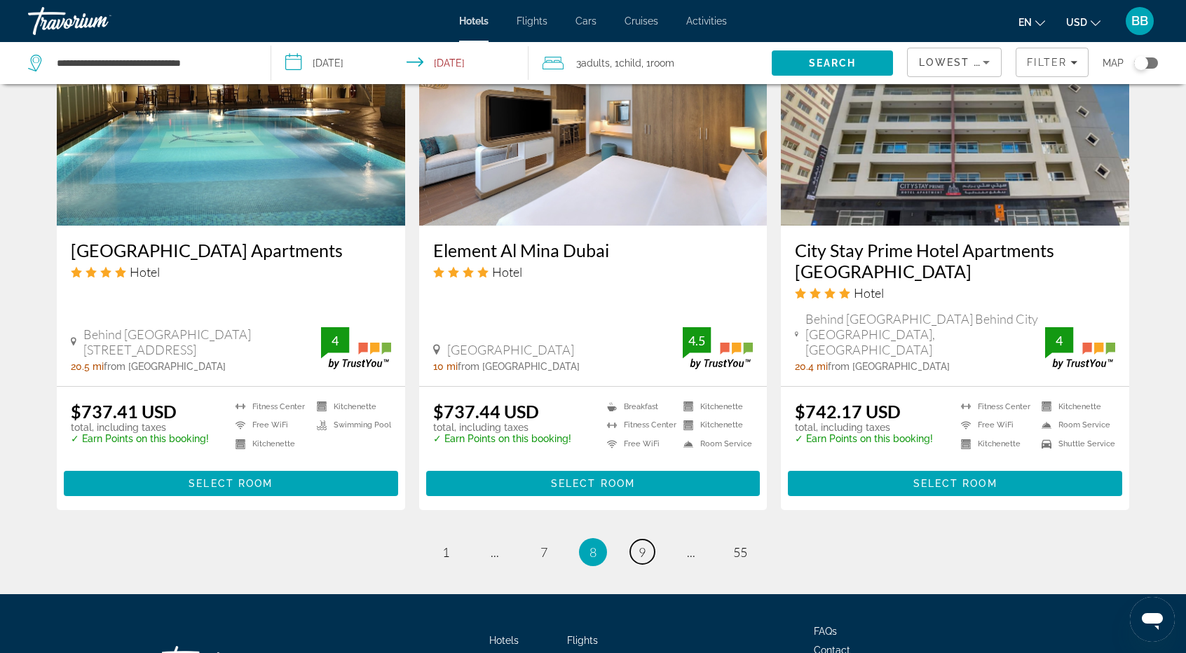
scroll to position [1778, 0]
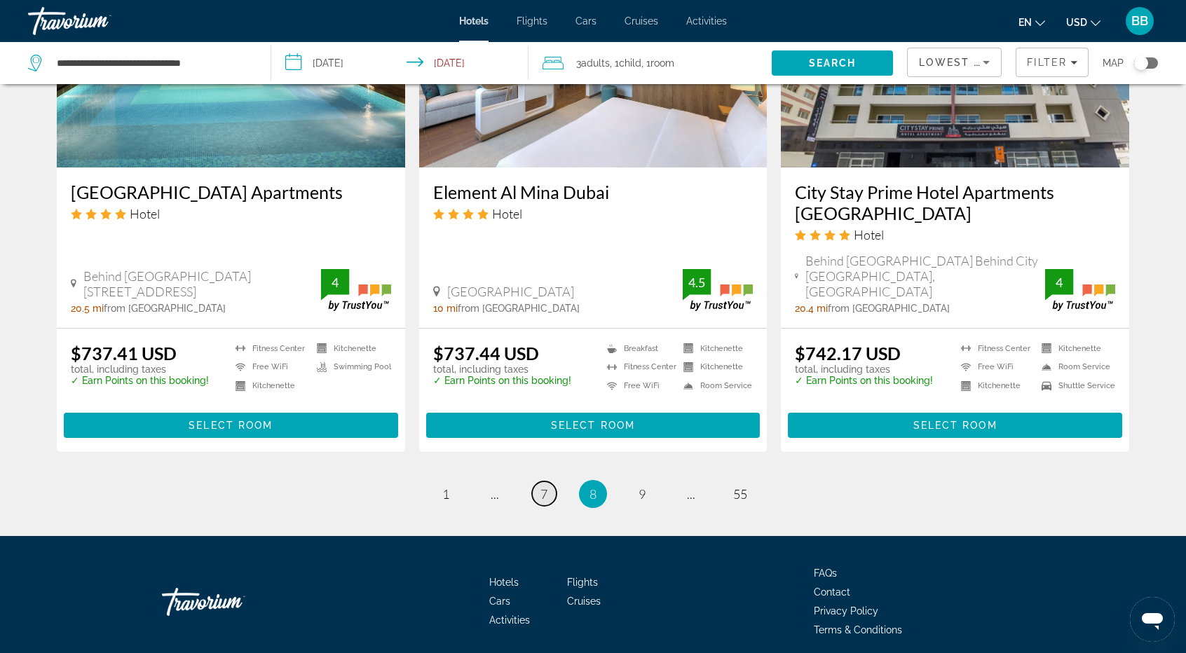
click at [539, 482] on link "page 7" at bounding box center [544, 494] width 25 height 25
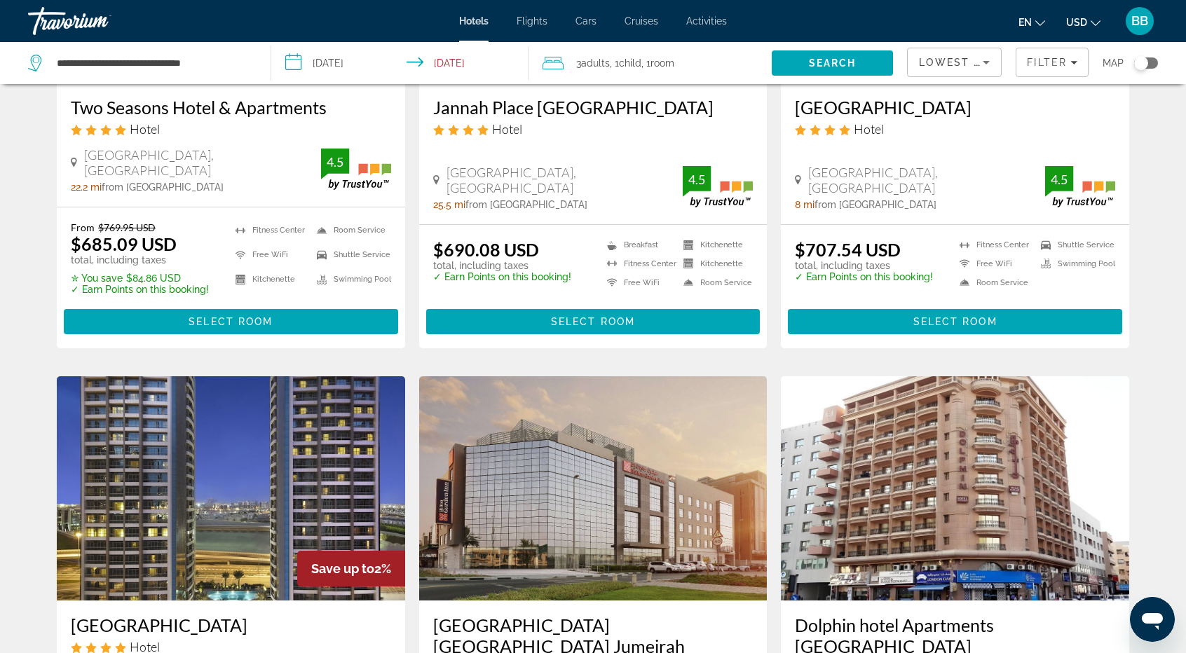
scroll to position [1682, 0]
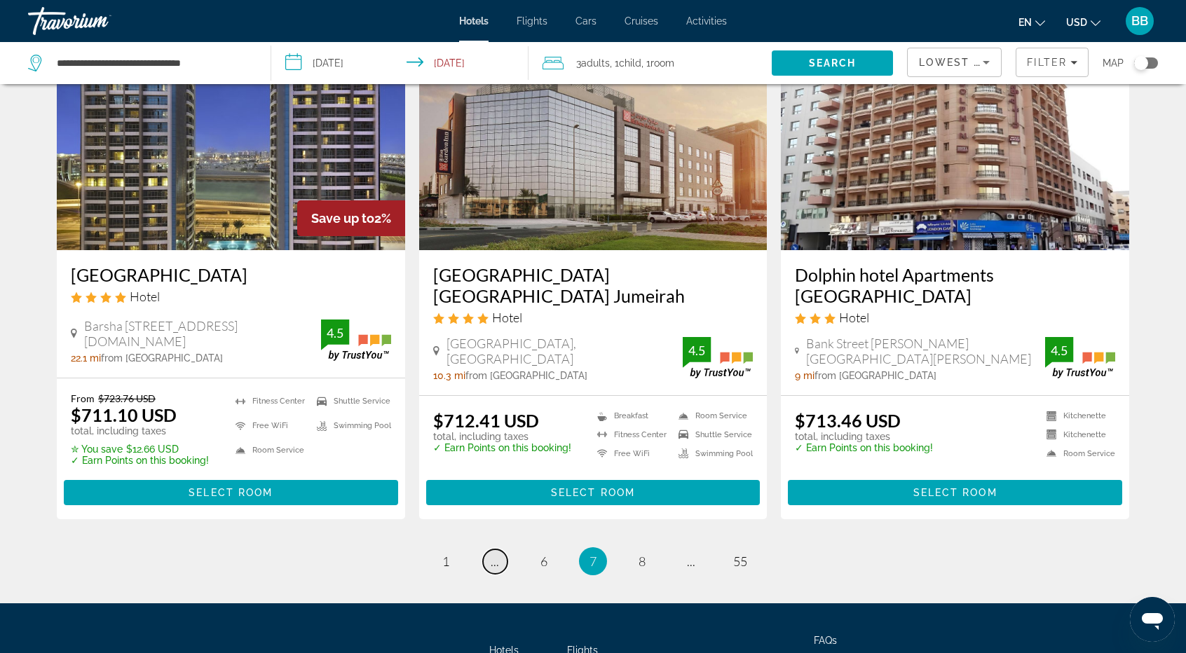
click at [492, 554] on span "..." at bounding box center [495, 561] width 8 height 15
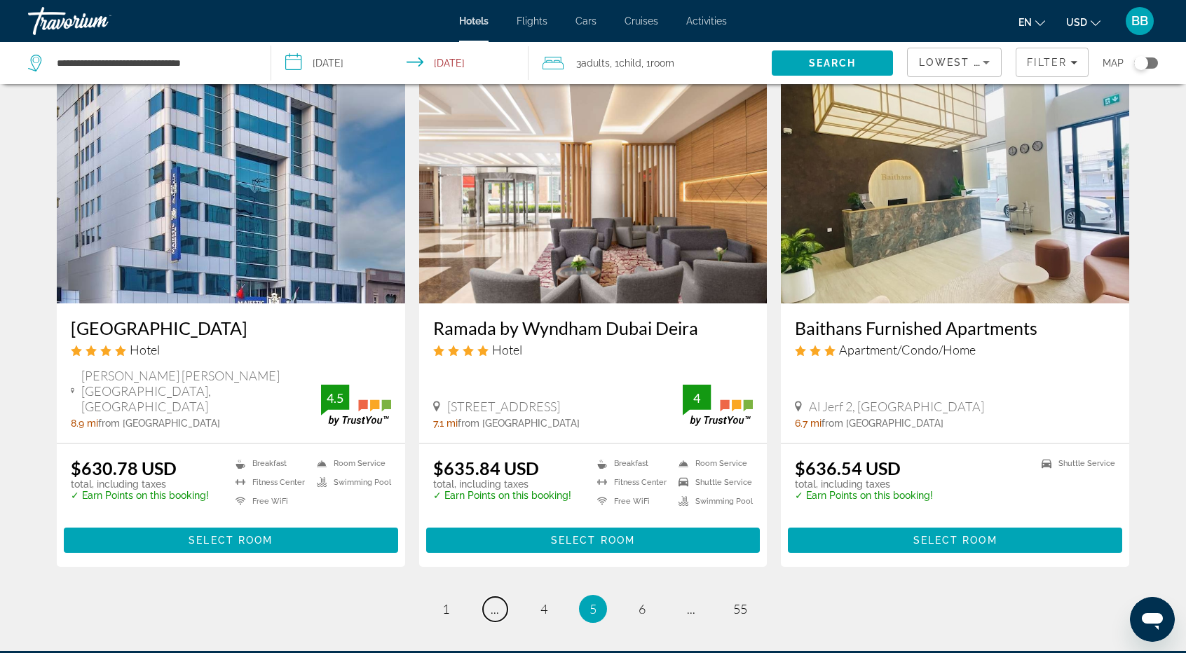
scroll to position [1682, 0]
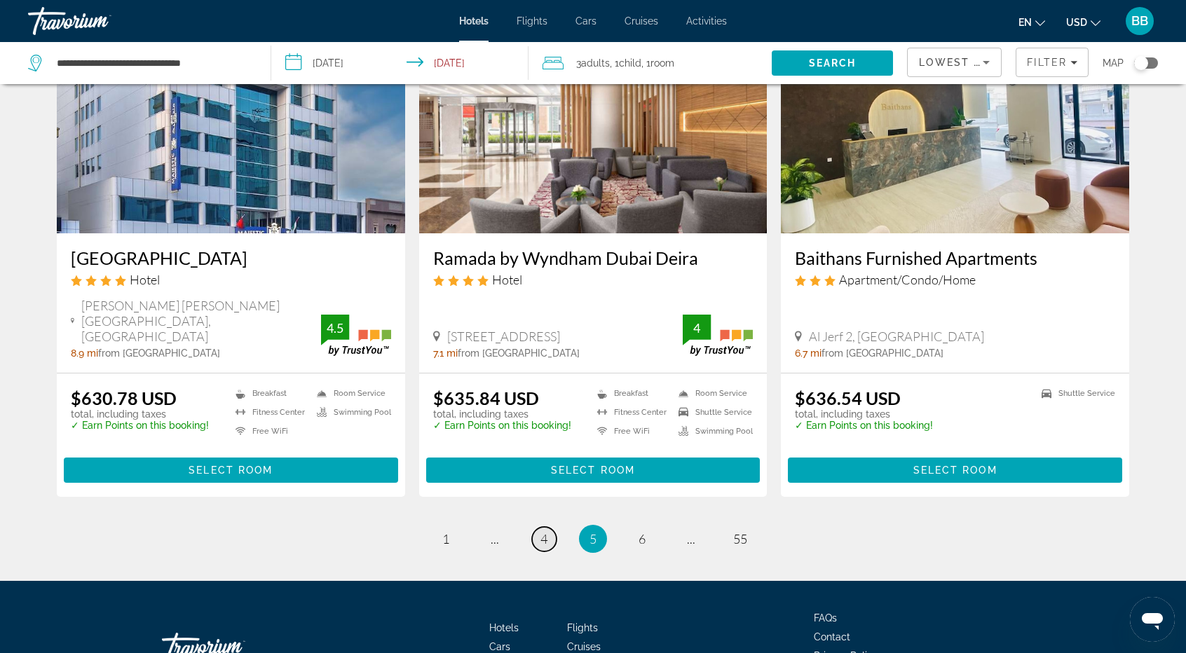
click at [538, 527] on link "page 4" at bounding box center [544, 539] width 25 height 25
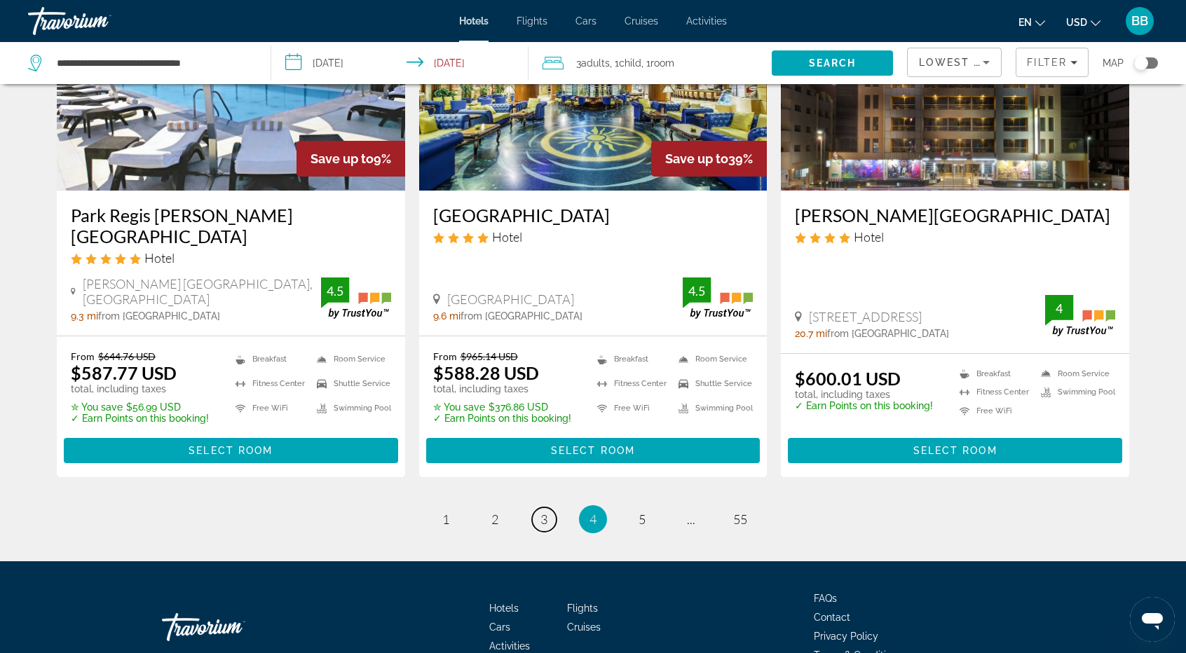
scroll to position [1796, 0]
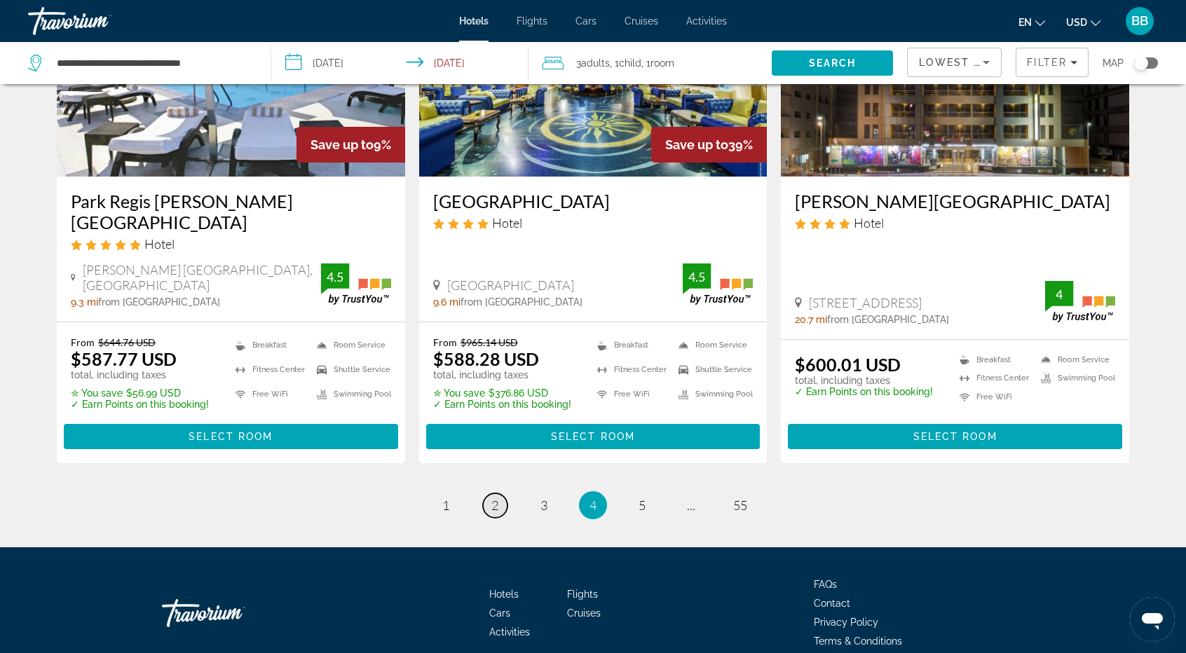
click at [496, 498] on span "2" at bounding box center [494, 505] width 7 height 15
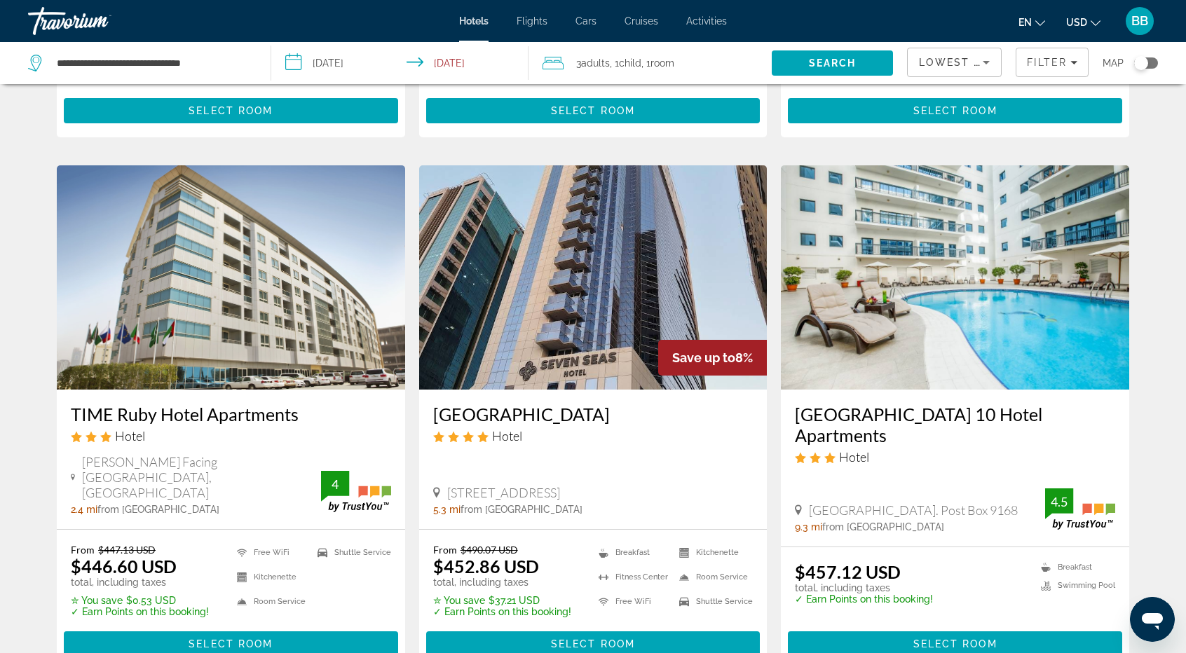
scroll to position [1817, 0]
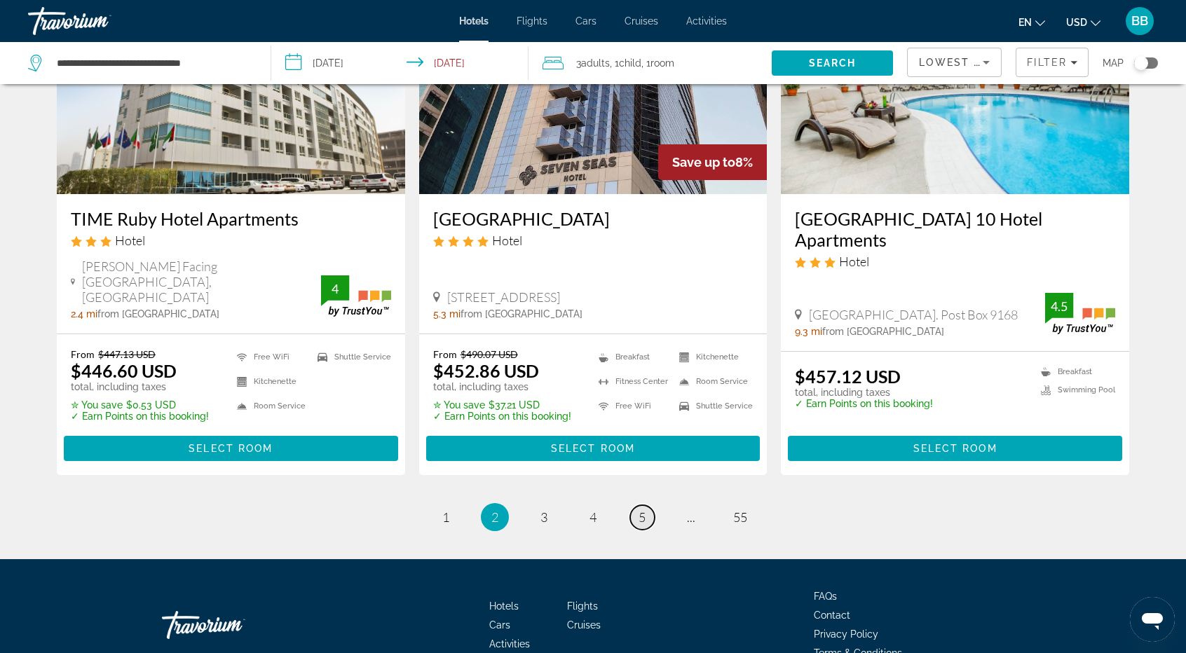
click at [634, 505] on link "page 5" at bounding box center [642, 517] width 25 height 25
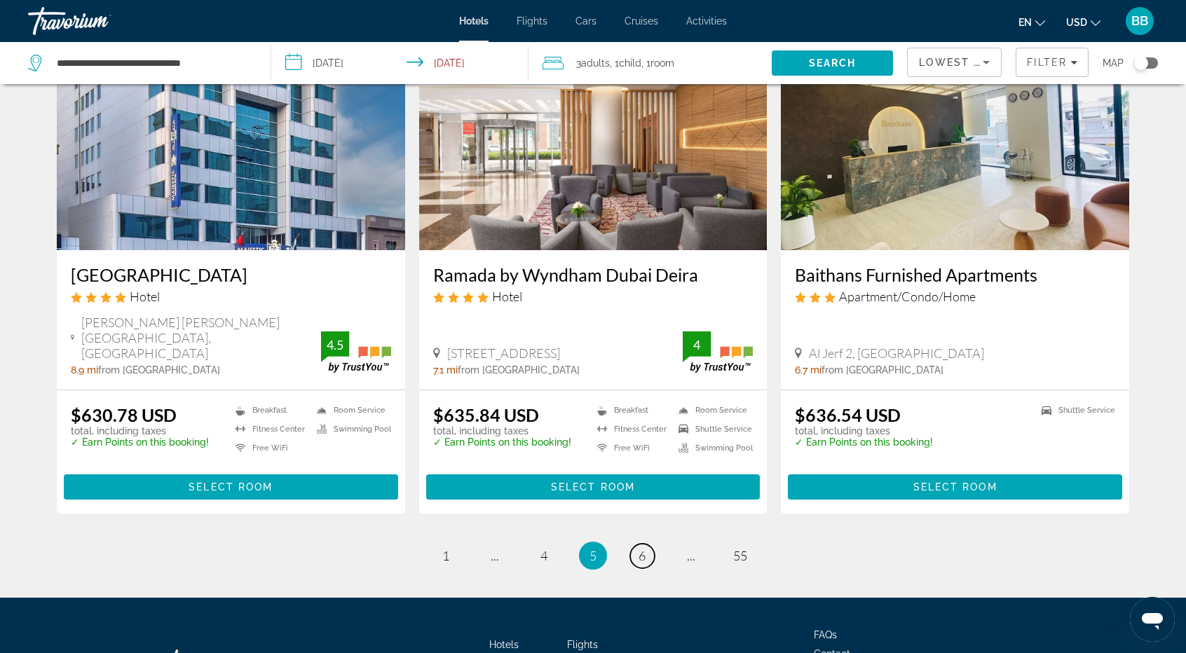
scroll to position [1756, 0]
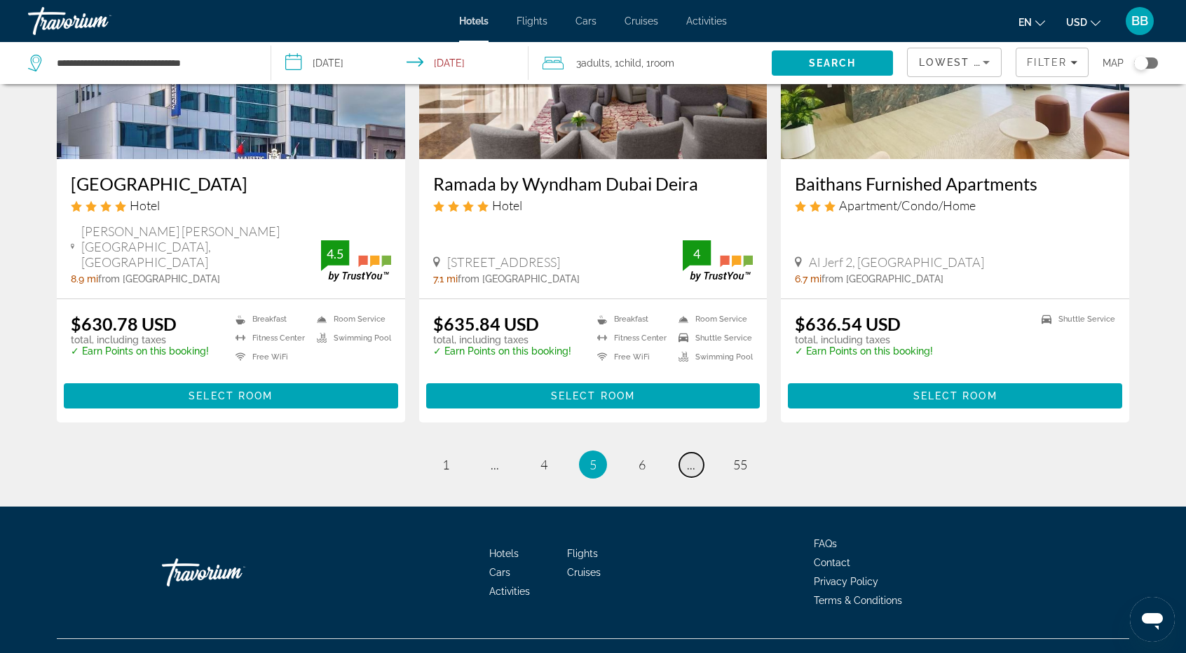
click at [682, 453] on link "page ..." at bounding box center [691, 465] width 25 height 25
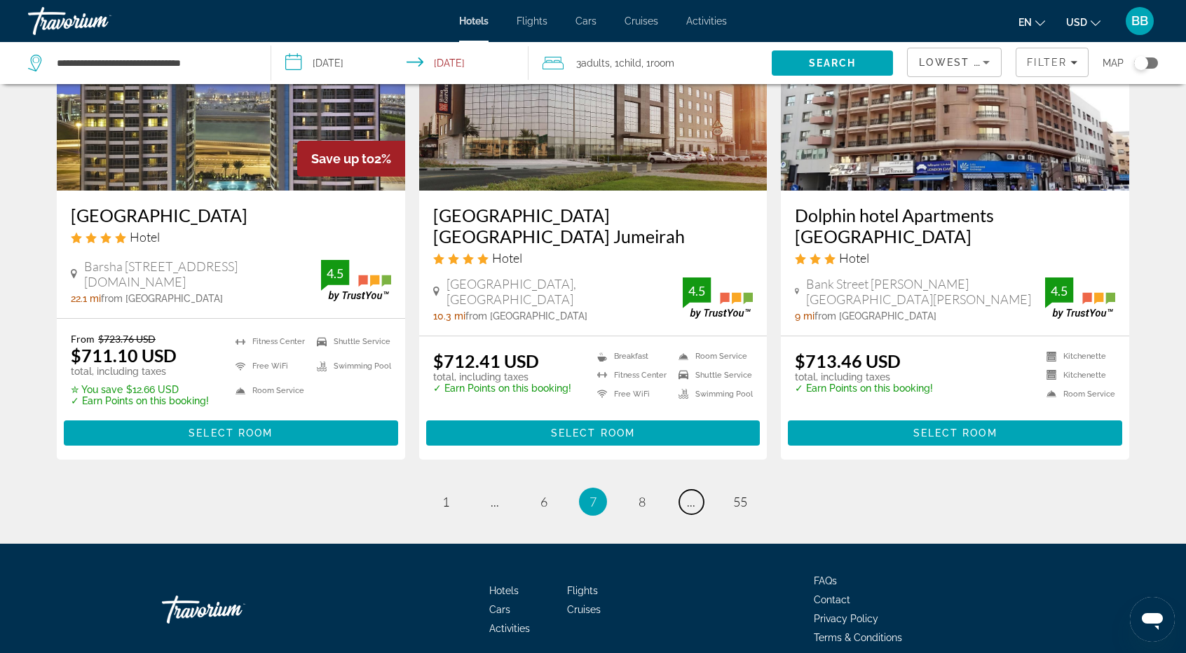
scroll to position [1775, 0]
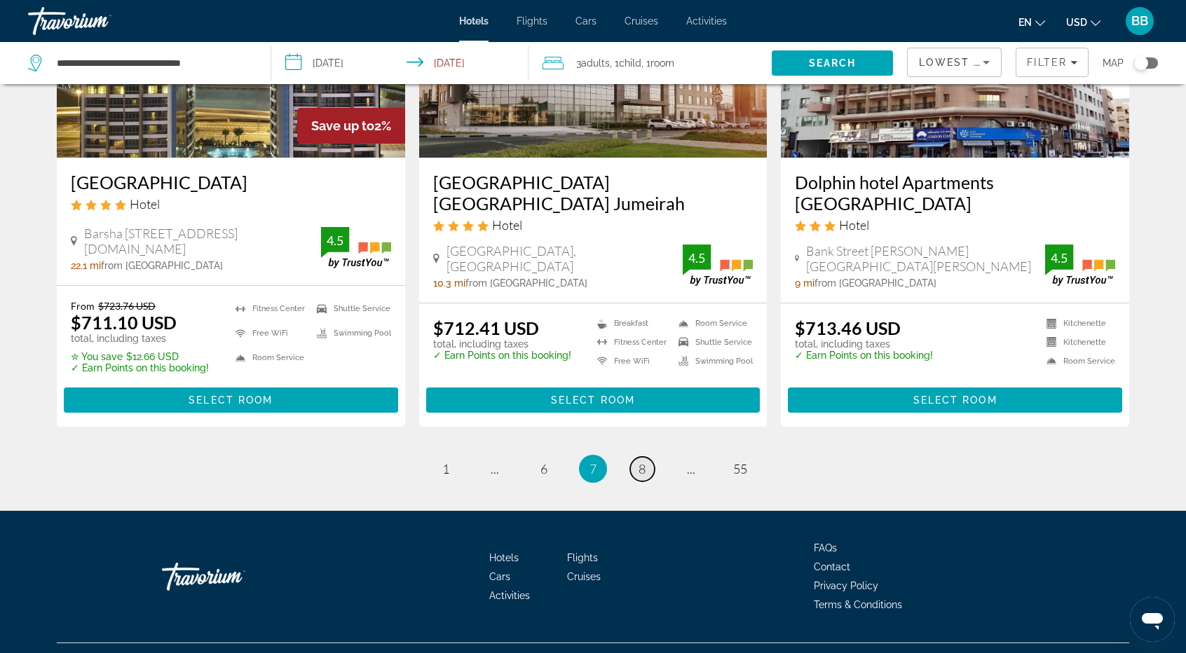
click at [646, 457] on link "page 8" at bounding box center [642, 469] width 25 height 25
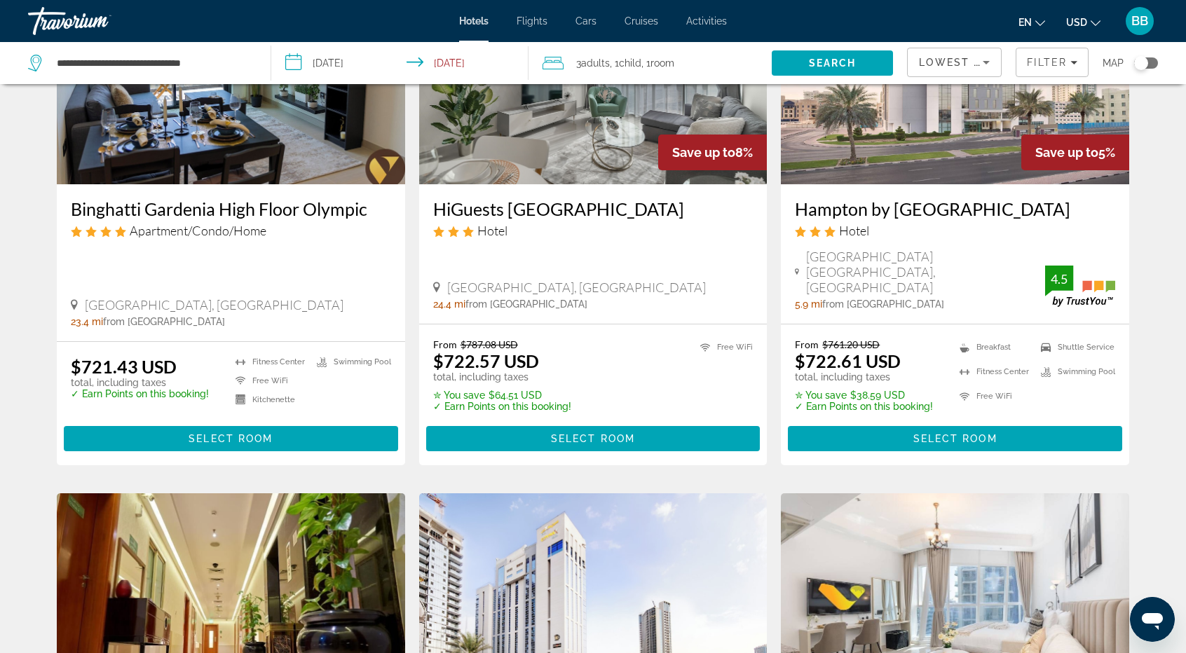
scroll to position [657, 0]
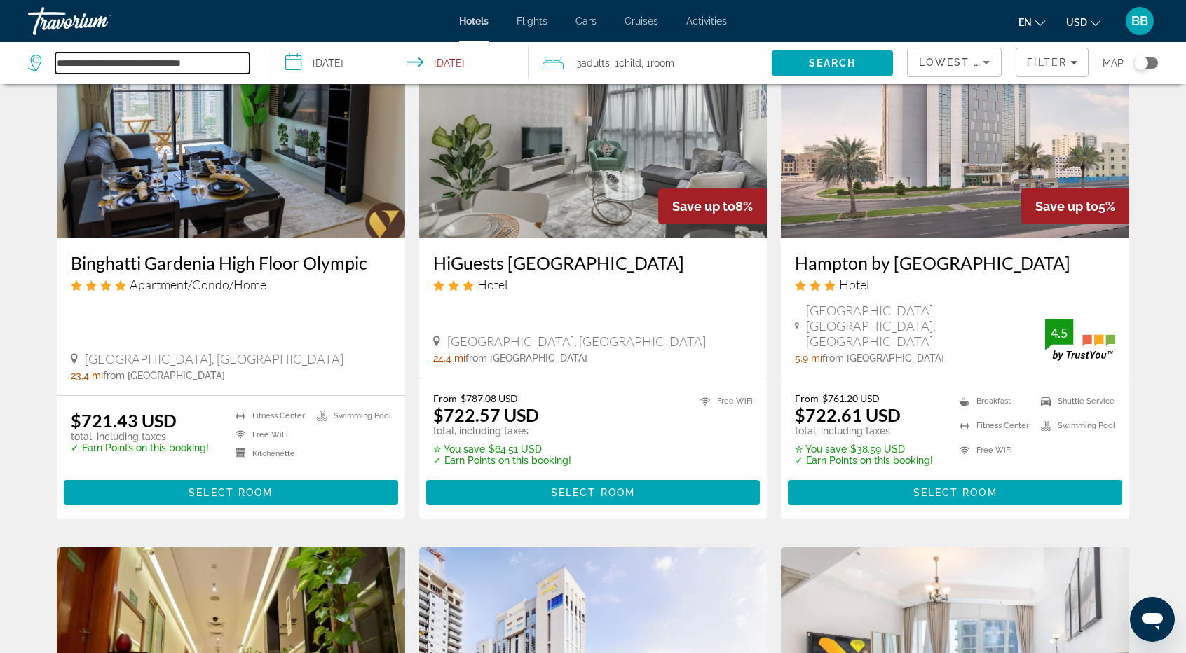
click at [189, 64] on input "**********" at bounding box center [152, 63] width 194 height 21
